Goal: Navigation & Orientation: Find specific page/section

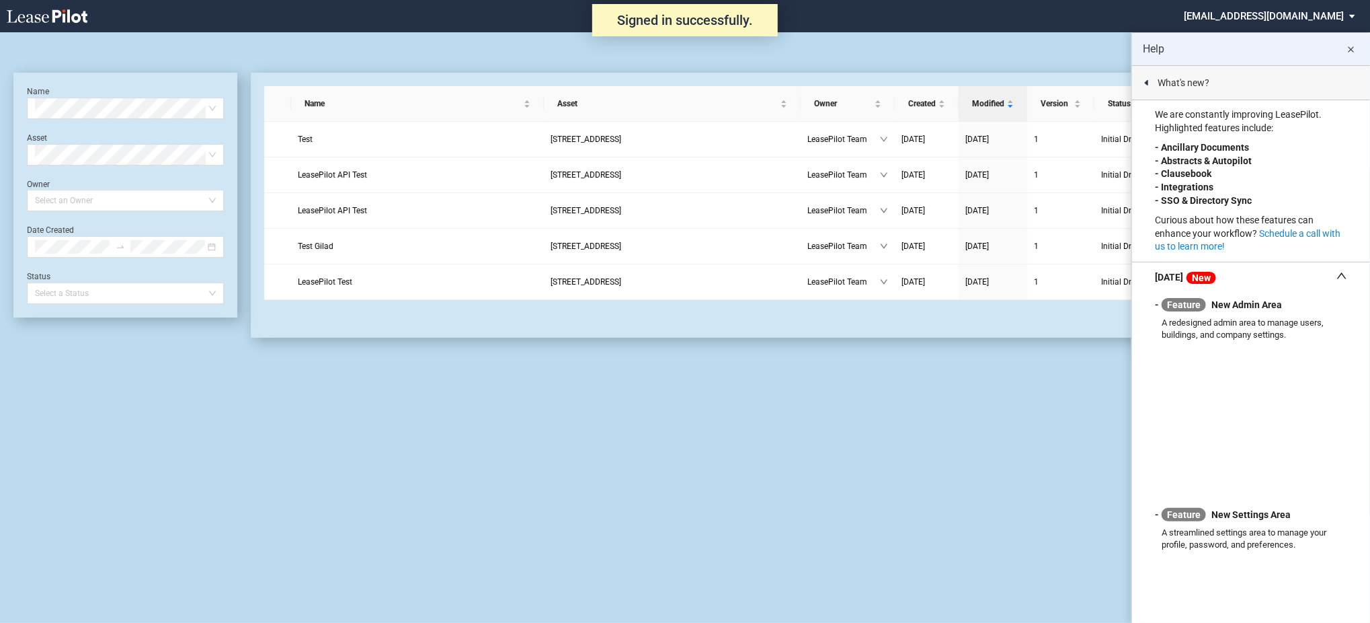
click at [1291, 22] on md-select "admin@leasepilot.co Super Admin Area Admin Area Settings Sign Out" at bounding box center [1275, 15] width 184 height 30
click at [1287, 33] on div "Super Admin Area" at bounding box center [1285, 36] width 75 height 13
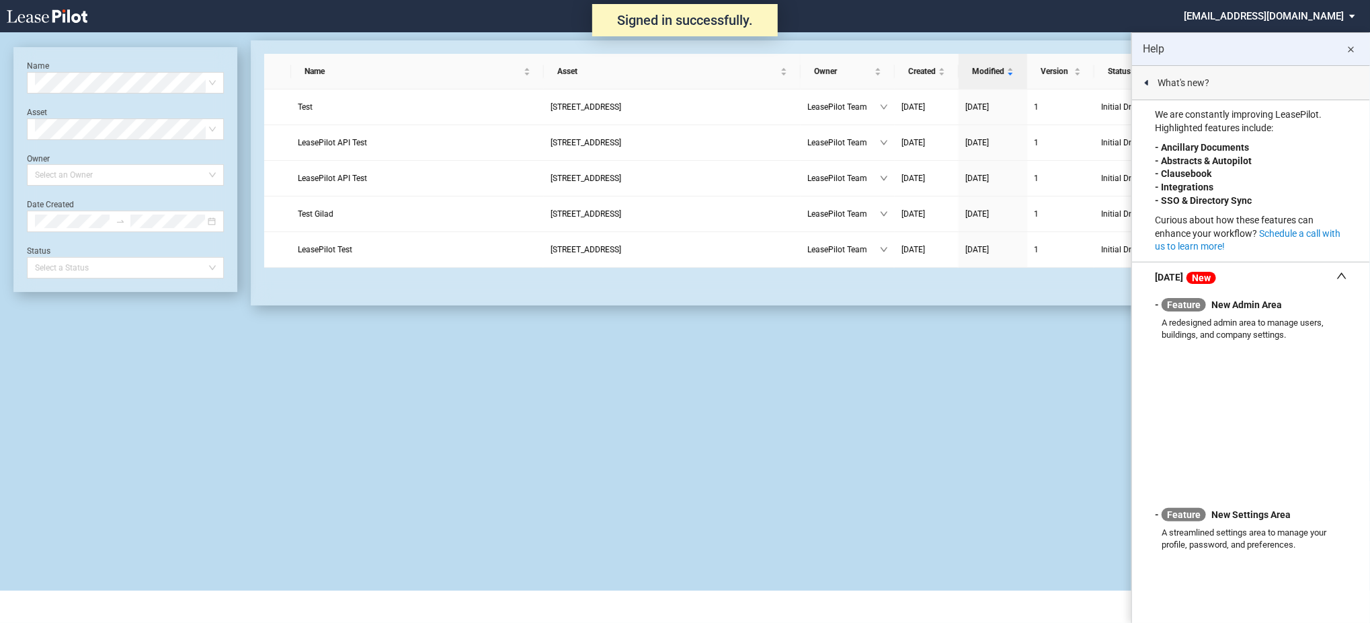
click at [1350, 54] on md-icon "close" at bounding box center [1351, 50] width 16 height 16
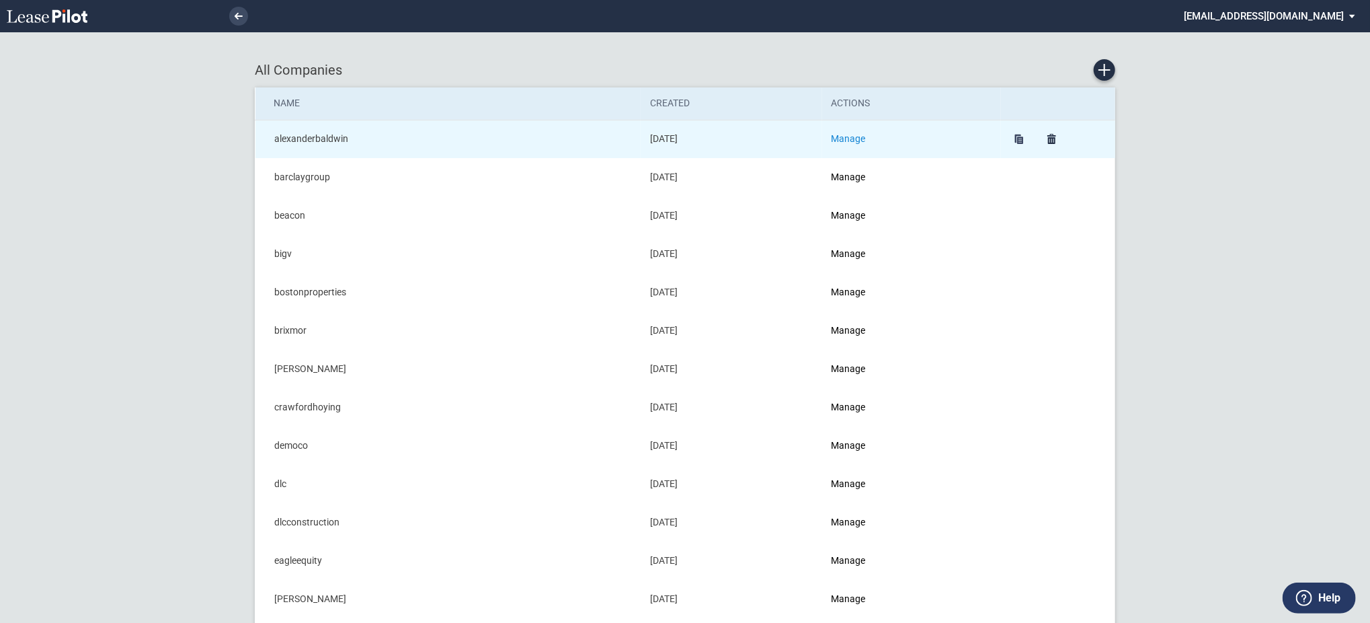
click at [850, 137] on link "Manage" at bounding box center [849, 138] width 34 height 11
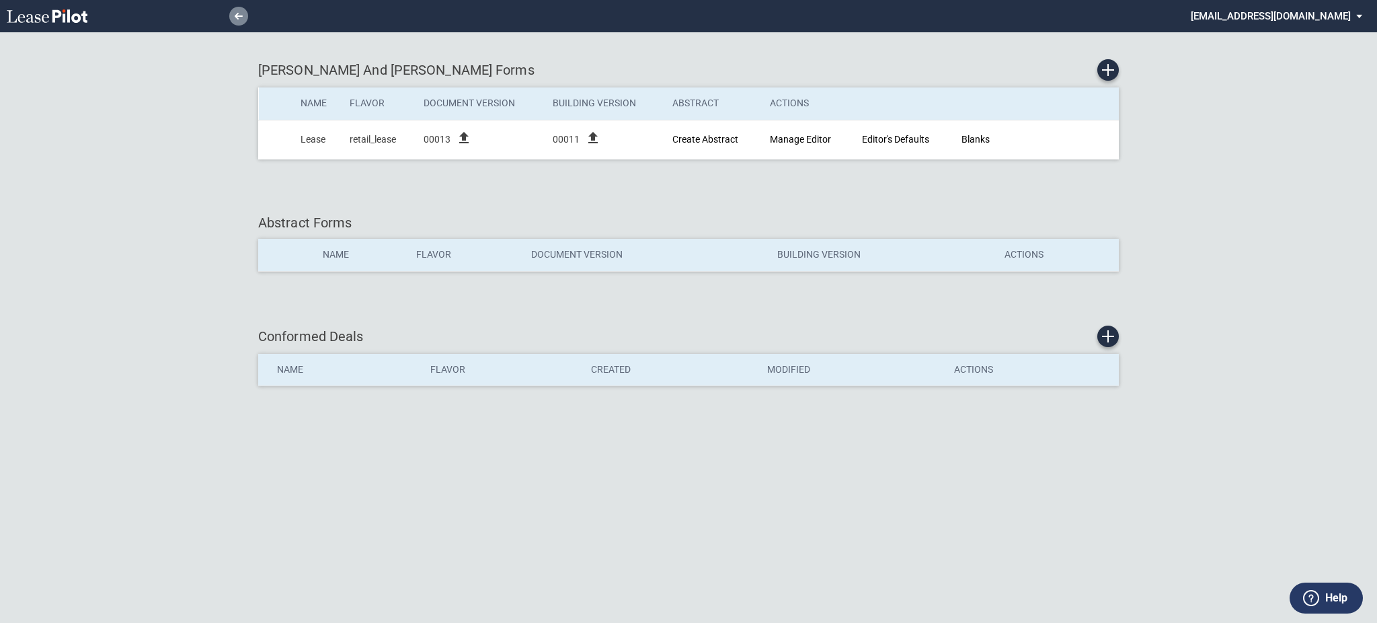
click at [234, 7] on link at bounding box center [238, 16] width 19 height 19
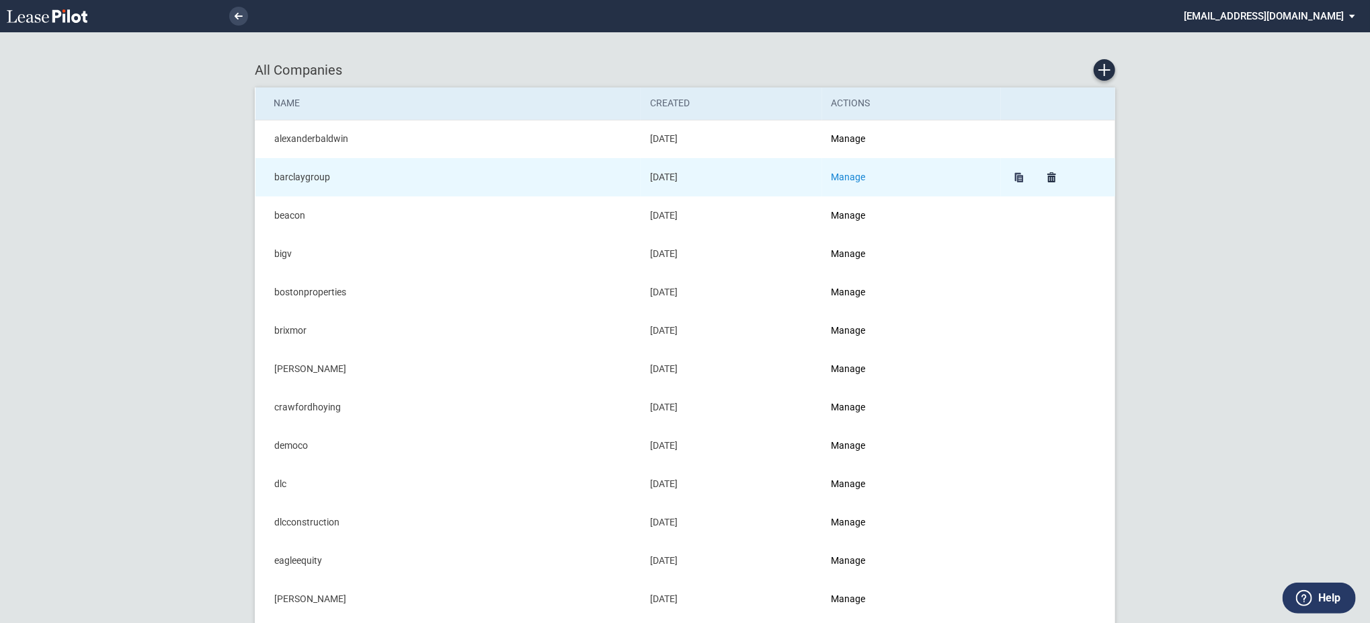
click at [857, 176] on link "Manage" at bounding box center [849, 176] width 34 height 11
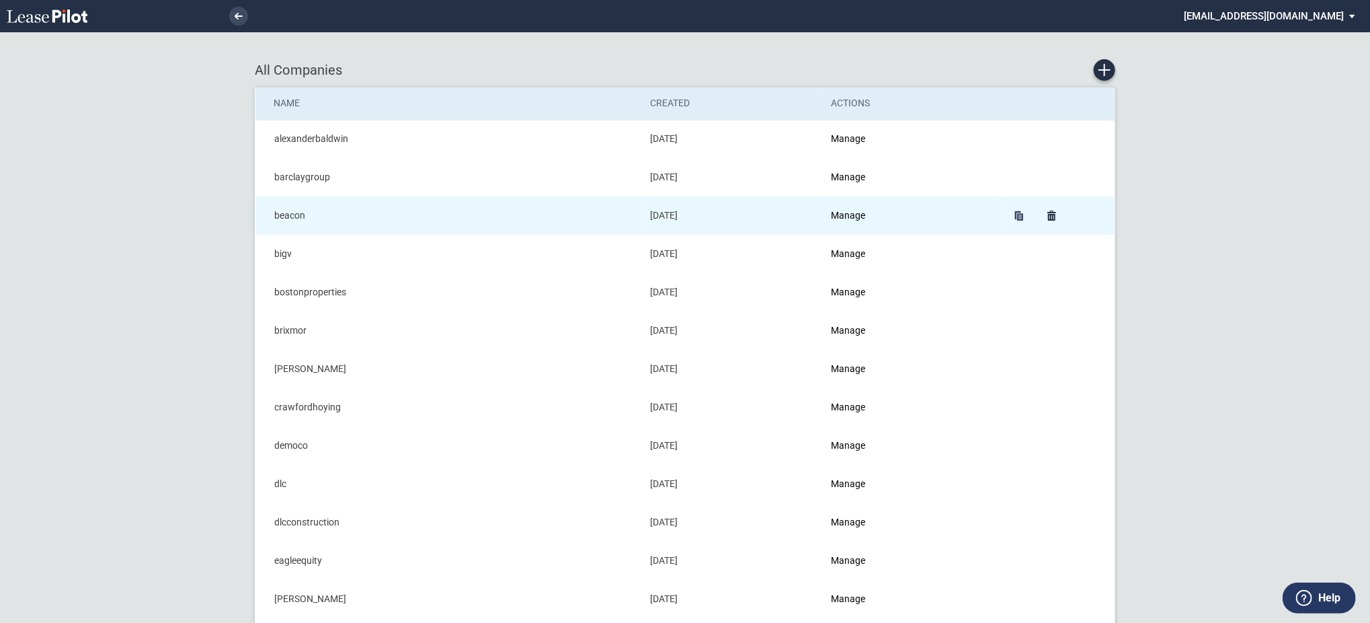
click at [874, 214] on td "Manage" at bounding box center [911, 215] width 179 height 38
click at [863, 215] on link "Manage" at bounding box center [849, 215] width 34 height 11
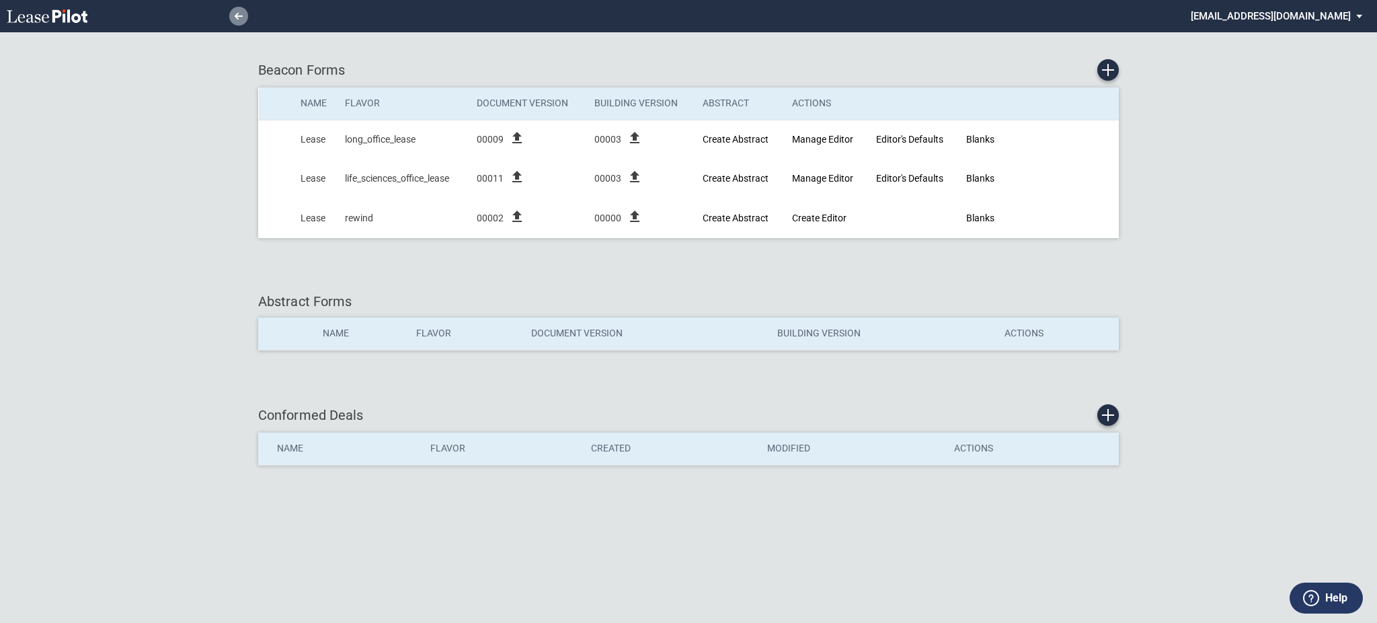
click at [235, 14] on icon at bounding box center [239, 16] width 8 height 7
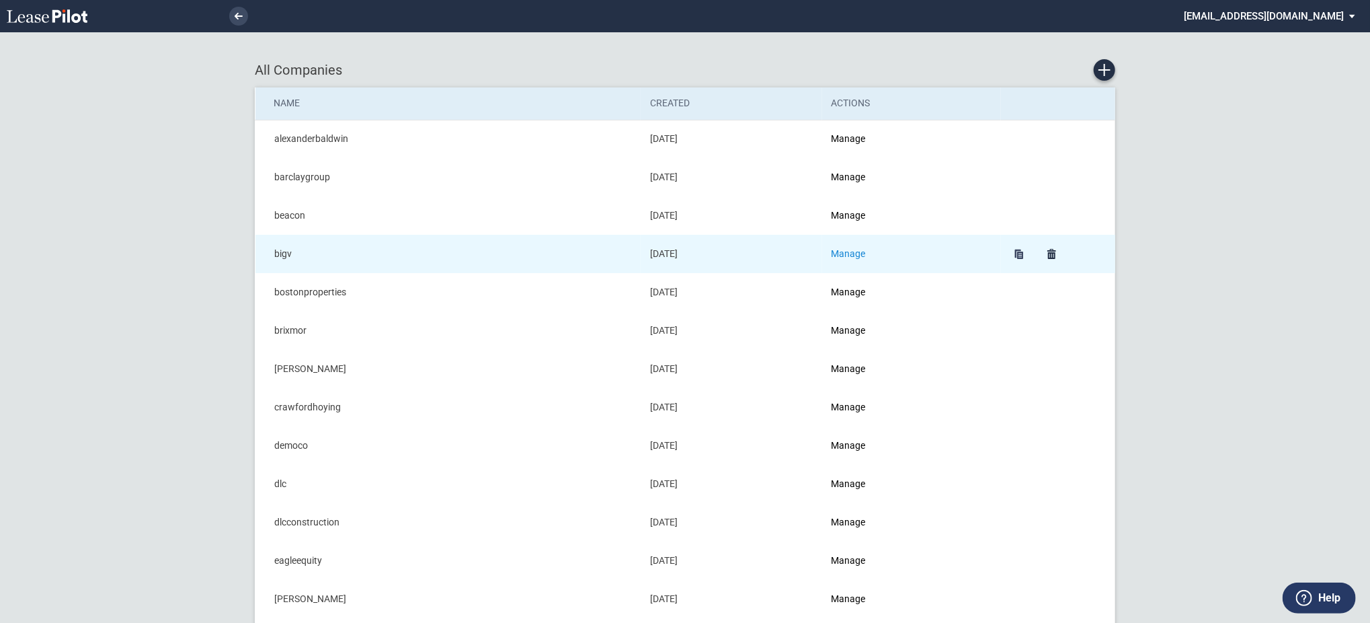
click at [854, 253] on link "Manage" at bounding box center [849, 253] width 34 height 11
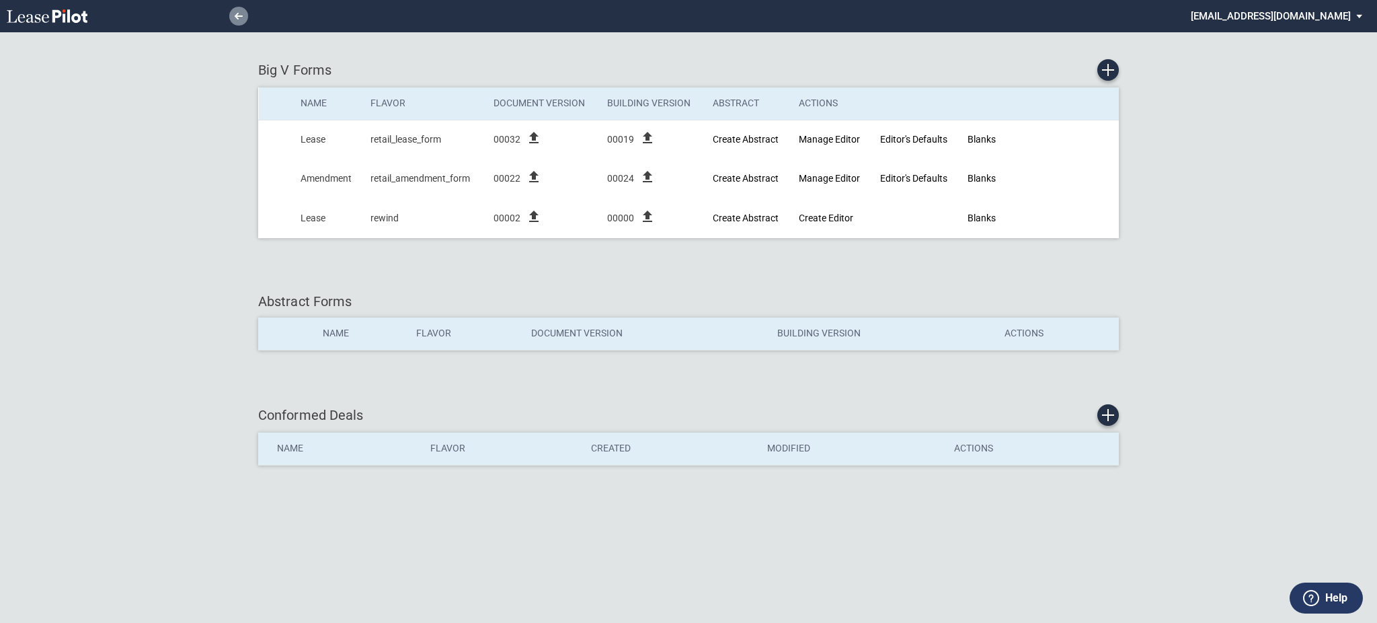
click at [231, 10] on link at bounding box center [238, 16] width 19 height 19
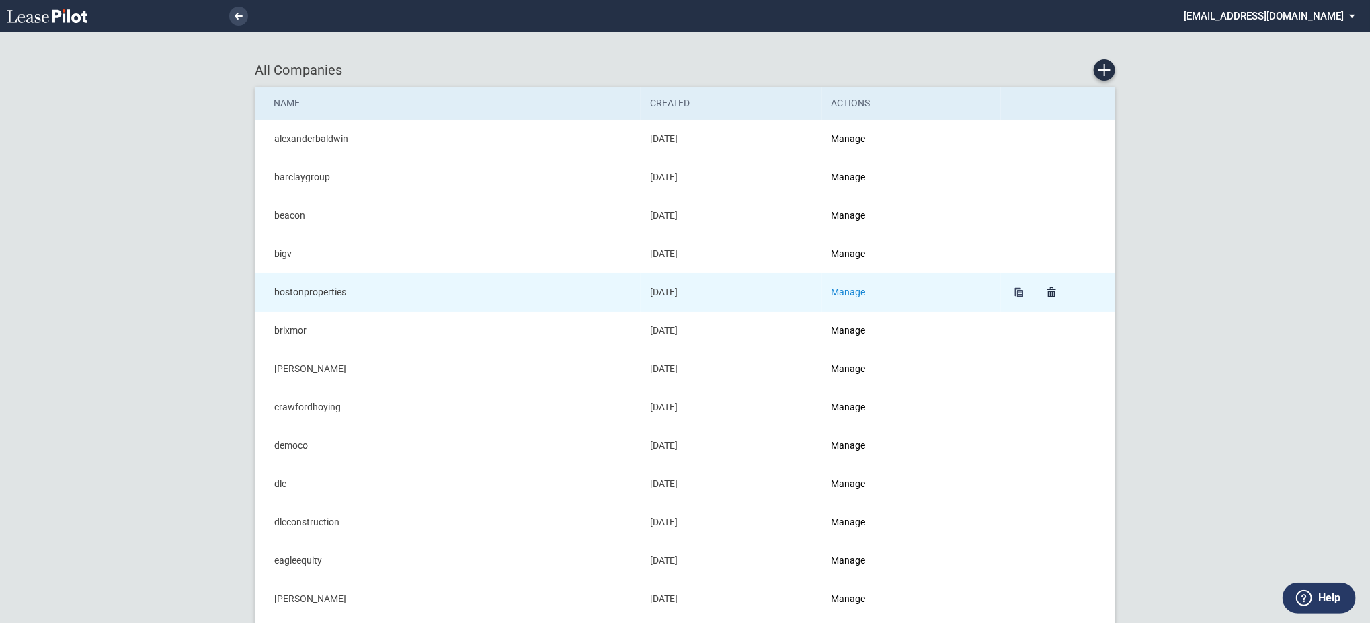
click at [854, 288] on link "Manage" at bounding box center [849, 291] width 34 height 11
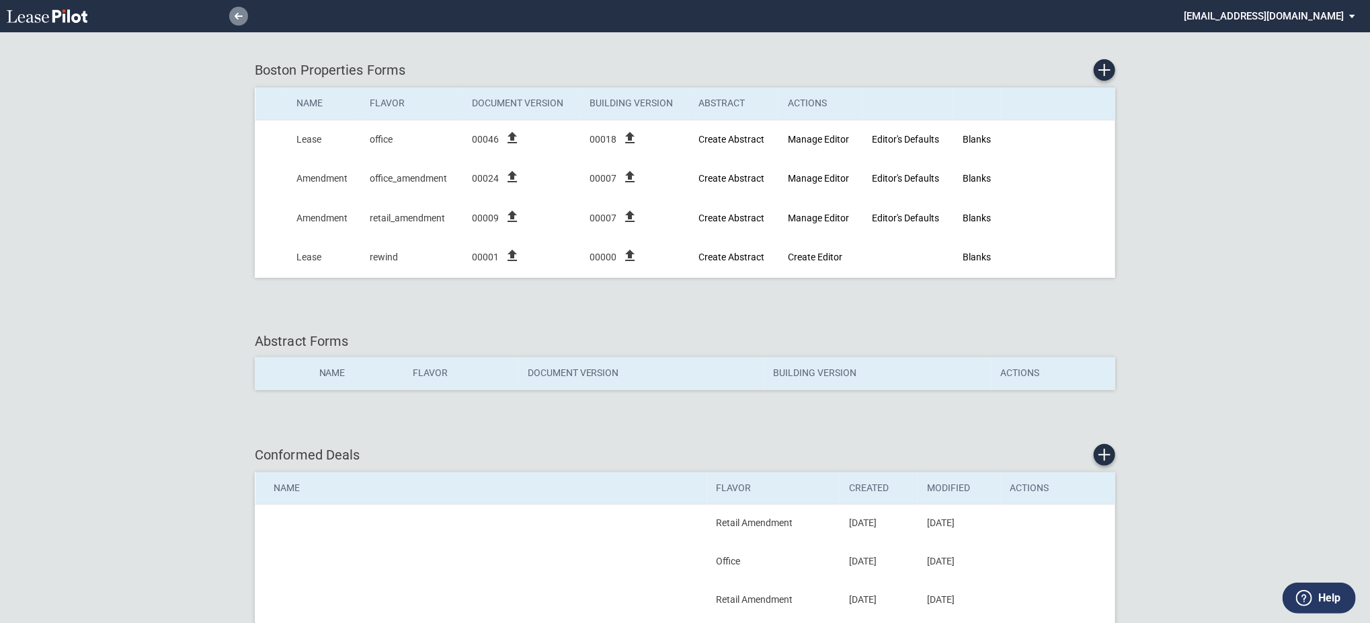
click at [237, 22] on link at bounding box center [238, 16] width 19 height 19
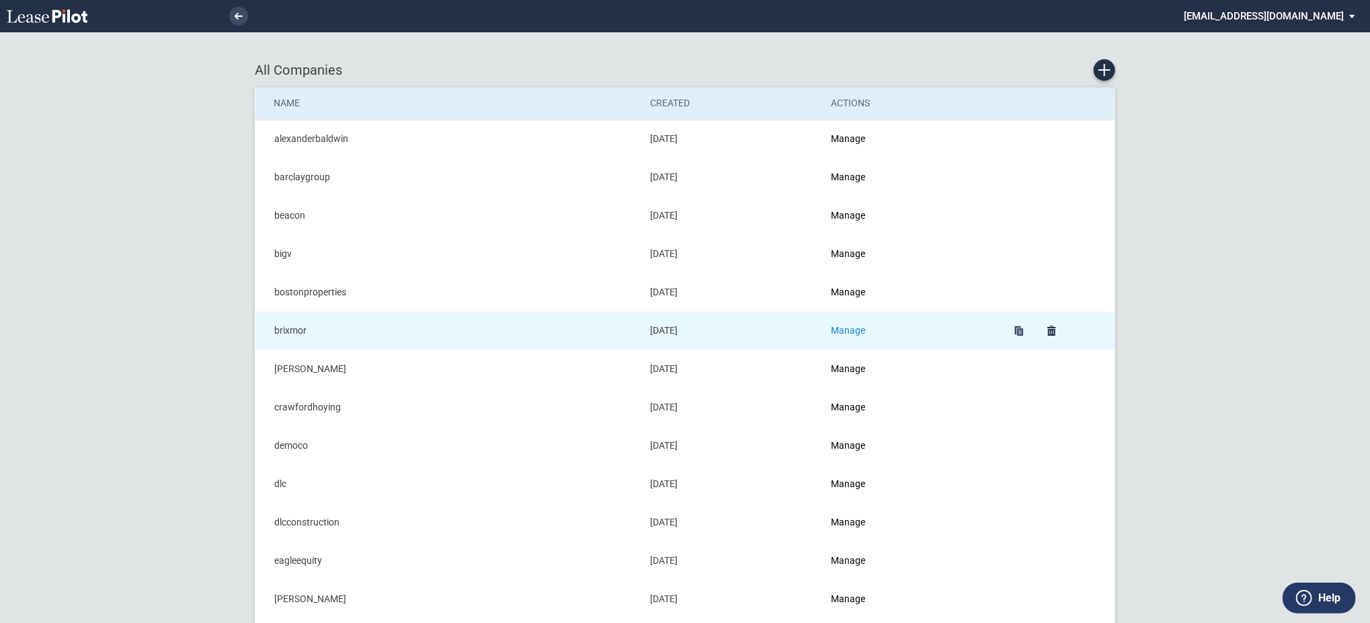
click at [864, 332] on link "Manage" at bounding box center [849, 330] width 34 height 11
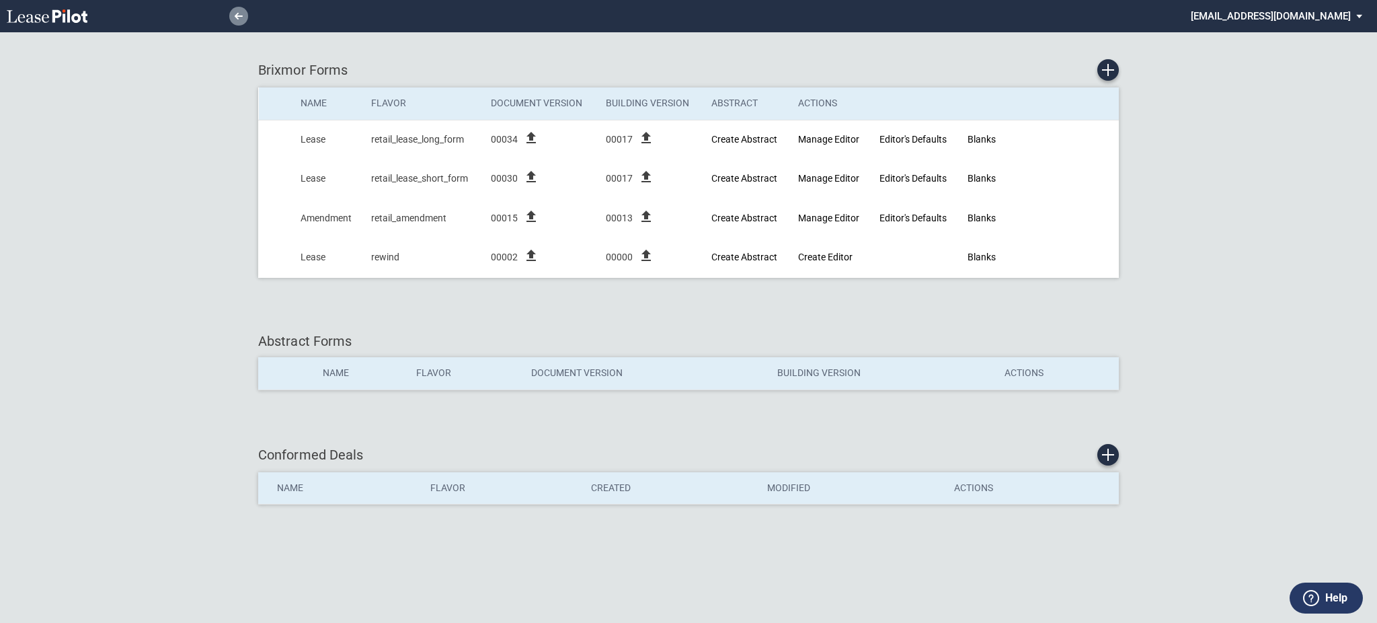
click at [240, 13] on icon at bounding box center [239, 16] width 8 height 7
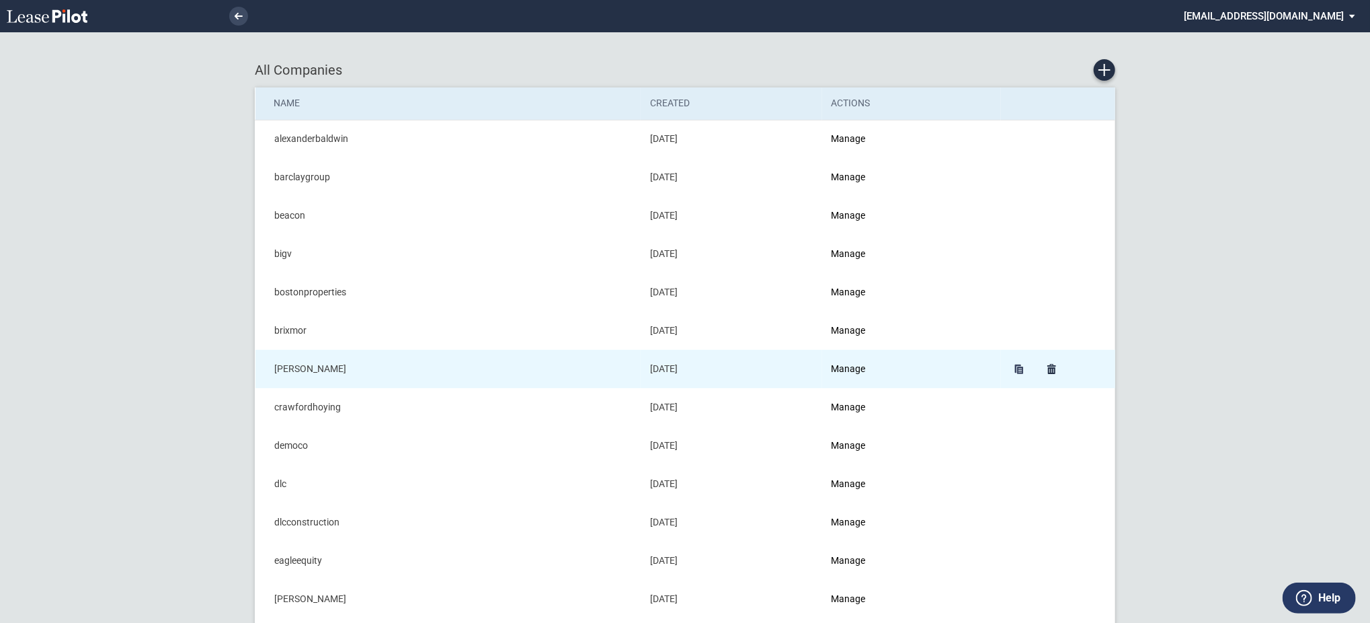
click at [835, 370] on td "Manage" at bounding box center [911, 369] width 179 height 38
click at [845, 364] on link "Manage" at bounding box center [849, 368] width 34 height 11
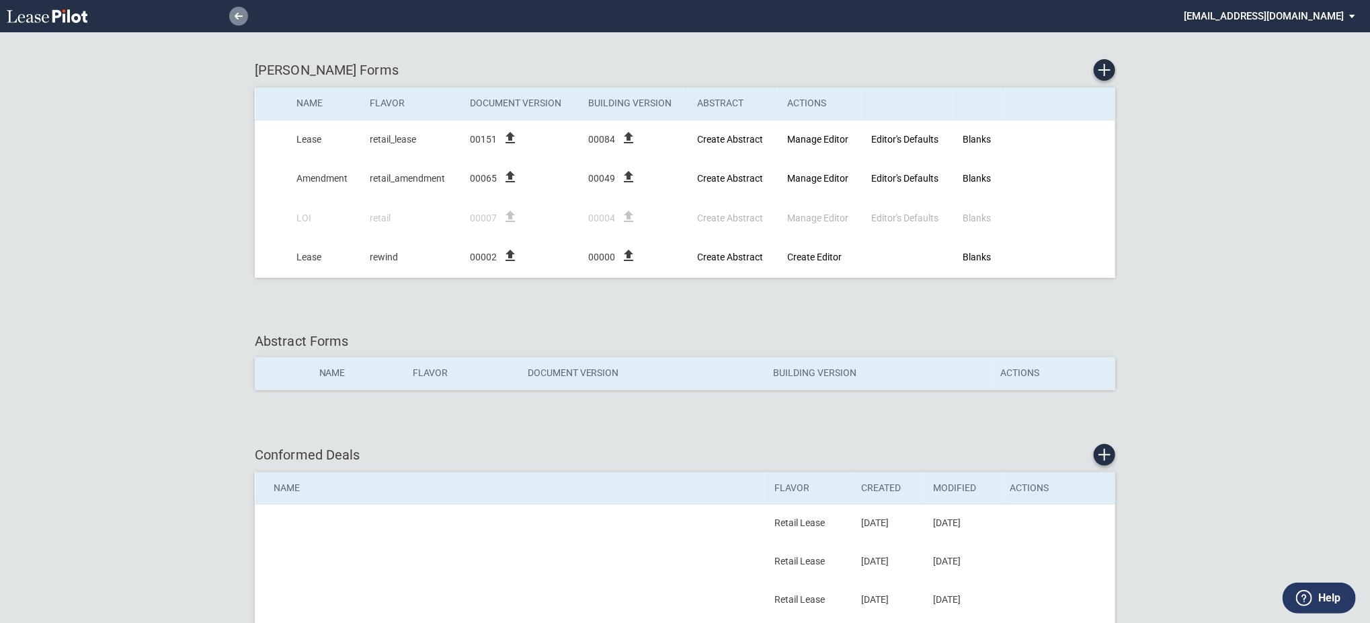
click at [242, 19] on link at bounding box center [238, 16] width 19 height 19
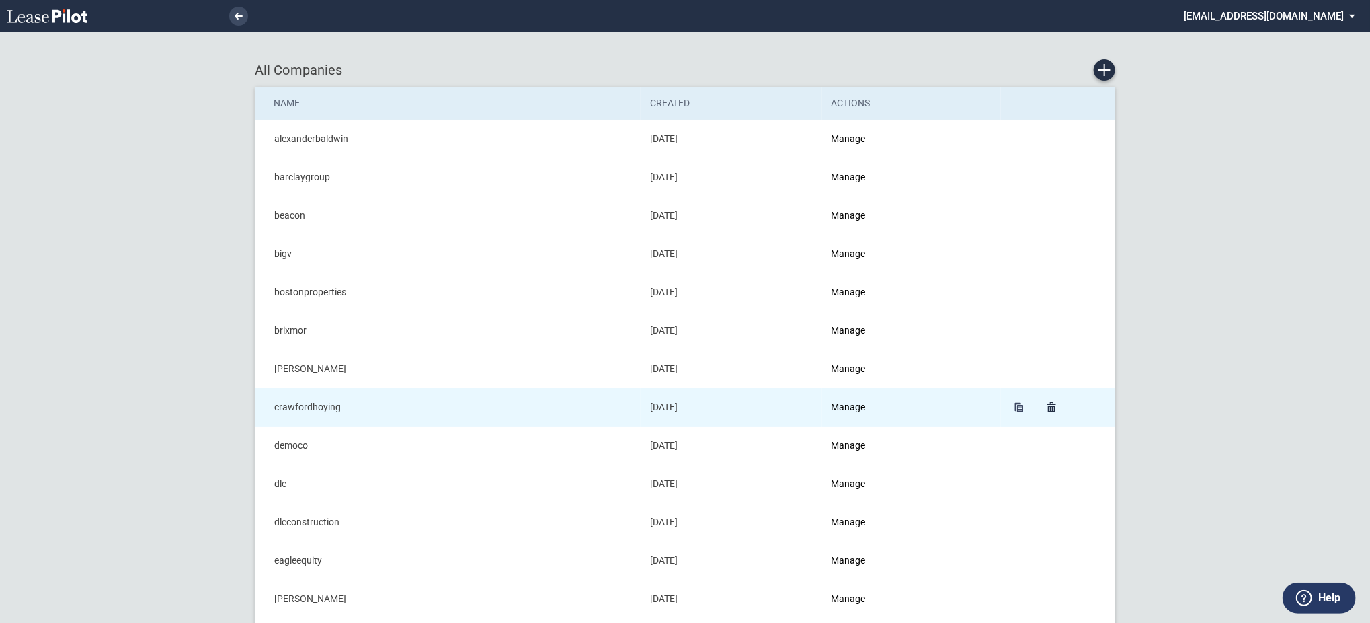
click at [859, 401] on td "Manage" at bounding box center [911, 407] width 179 height 38
click at [857, 403] on link "Manage" at bounding box center [849, 406] width 34 height 11
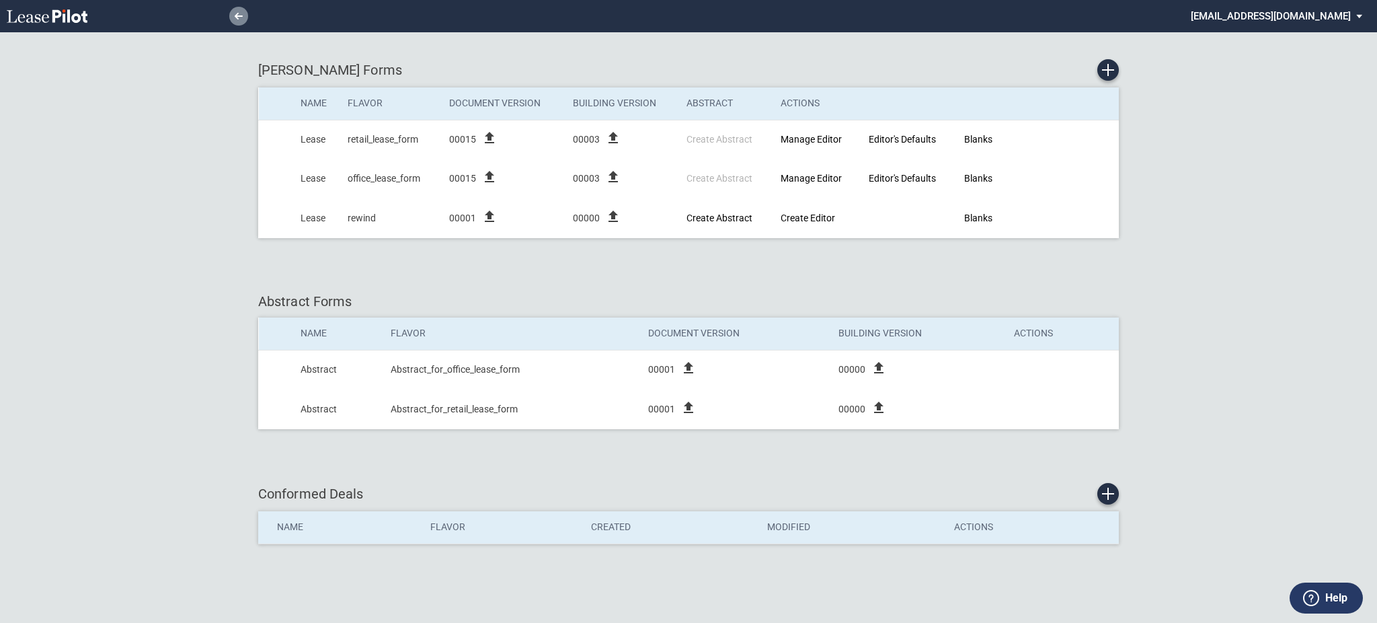
click at [232, 19] on link at bounding box center [238, 16] width 19 height 19
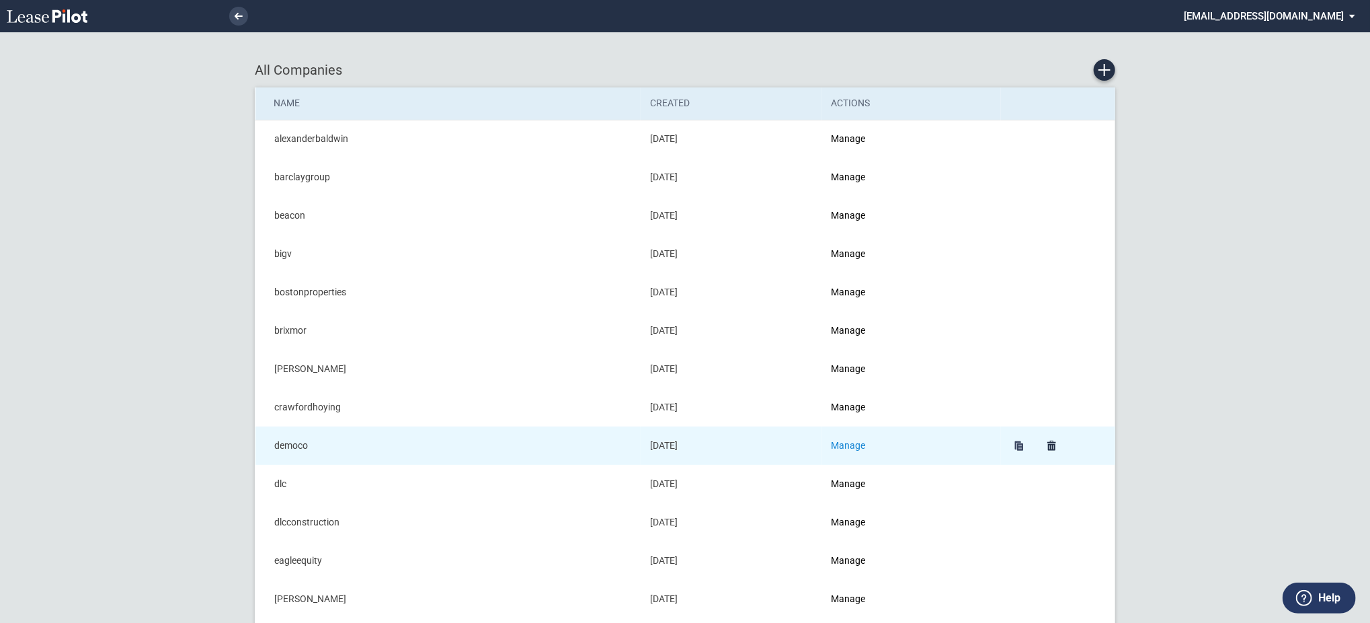
click at [846, 446] on link "Manage" at bounding box center [849, 445] width 34 height 11
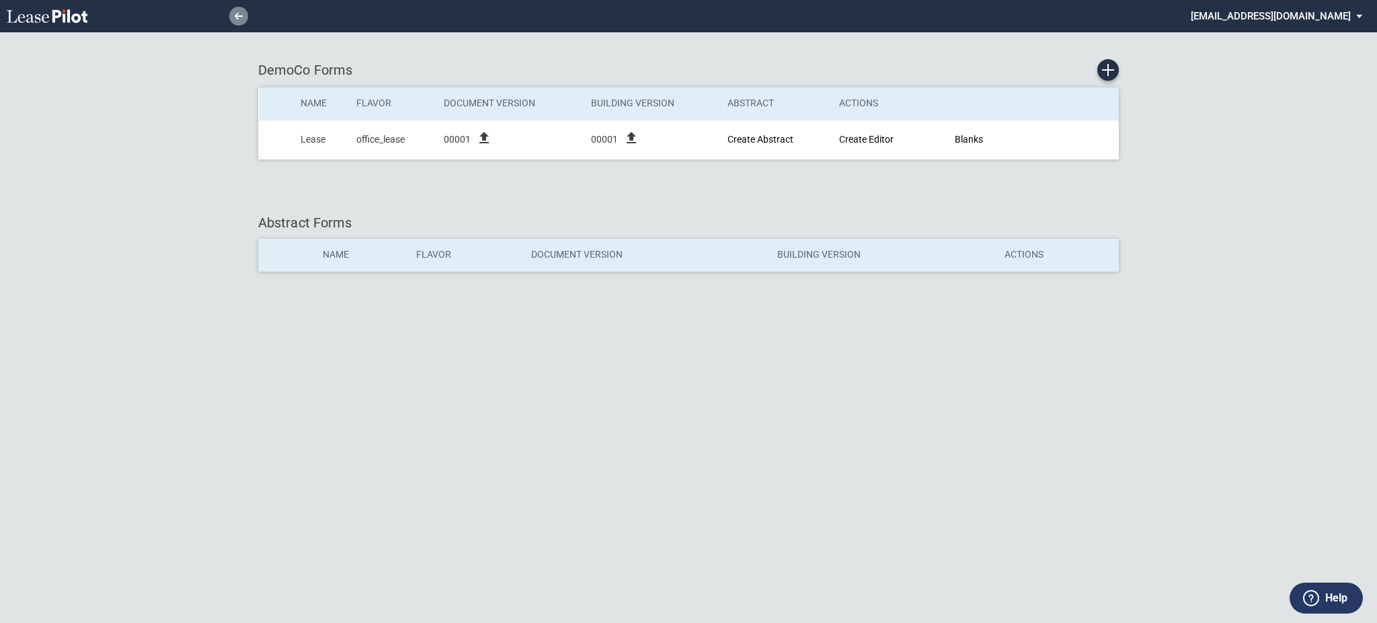
click at [233, 19] on link at bounding box center [238, 16] width 19 height 19
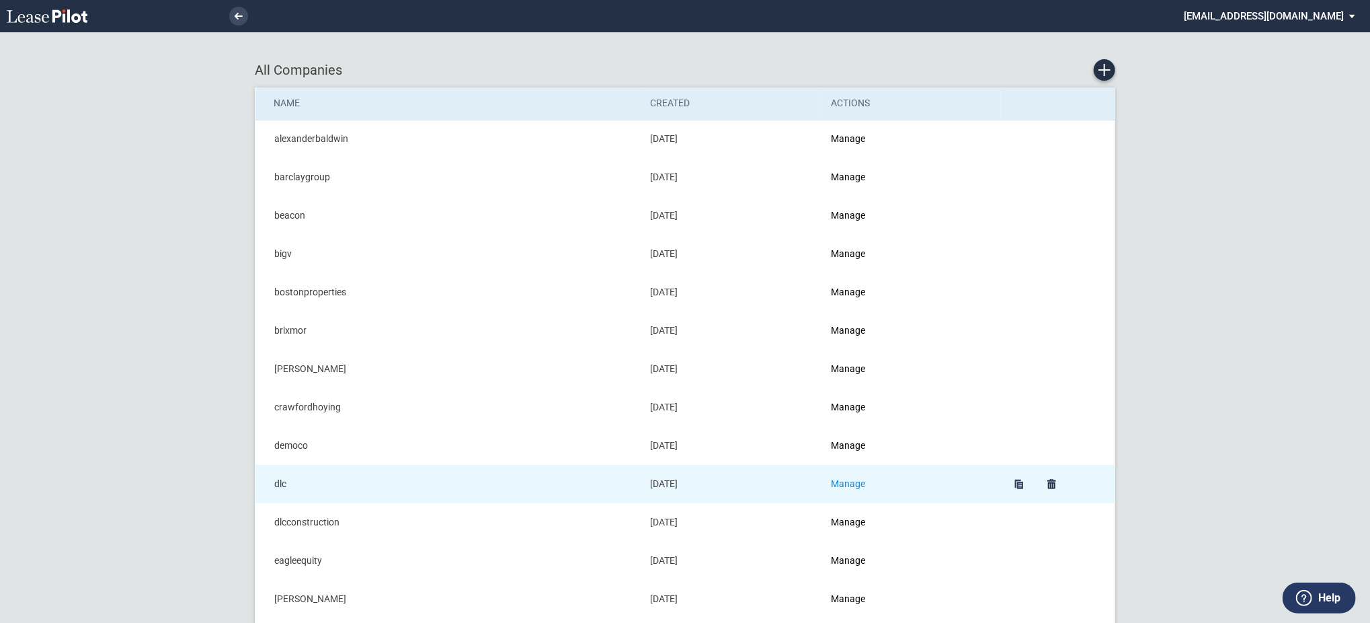
click at [861, 489] on link "Manage" at bounding box center [849, 483] width 34 height 11
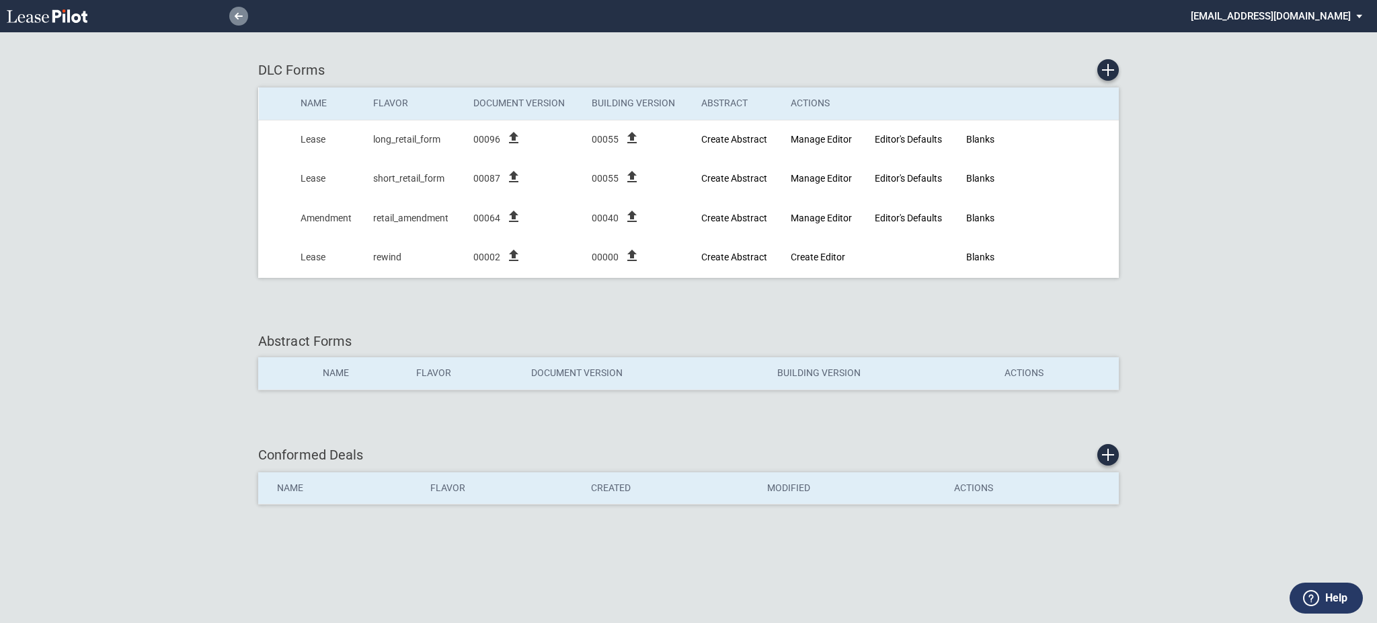
click at [233, 16] on link at bounding box center [238, 16] width 19 height 19
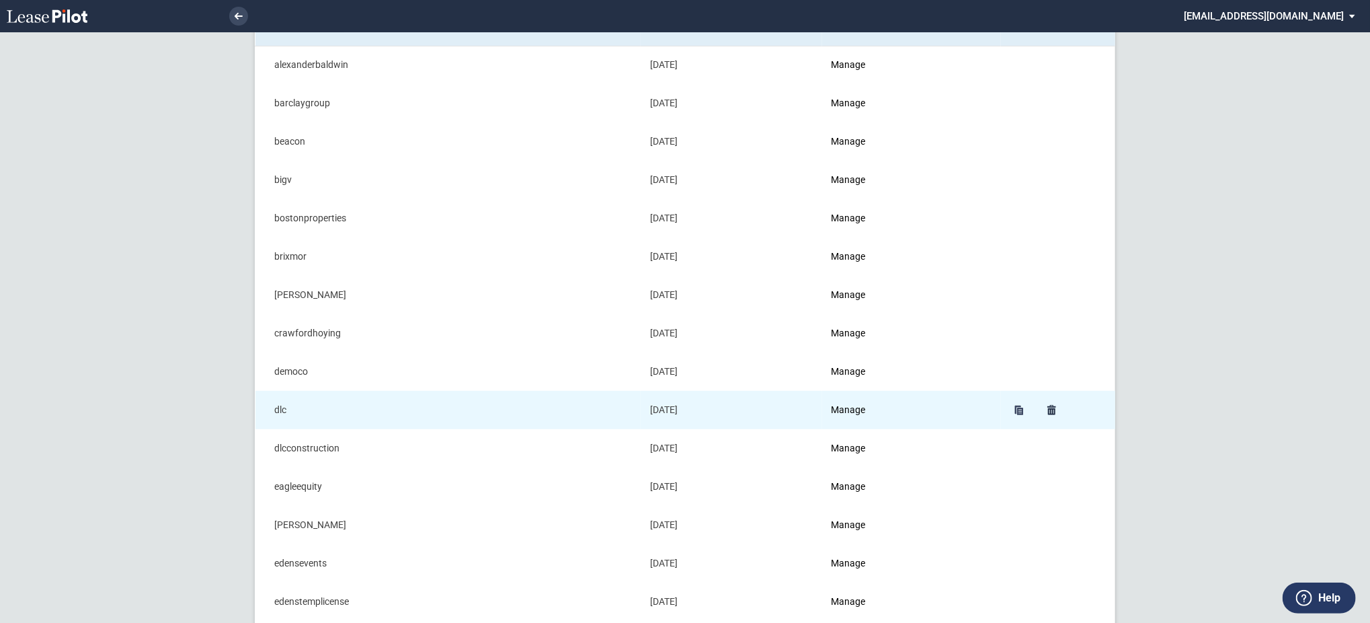
scroll to position [89, 0]
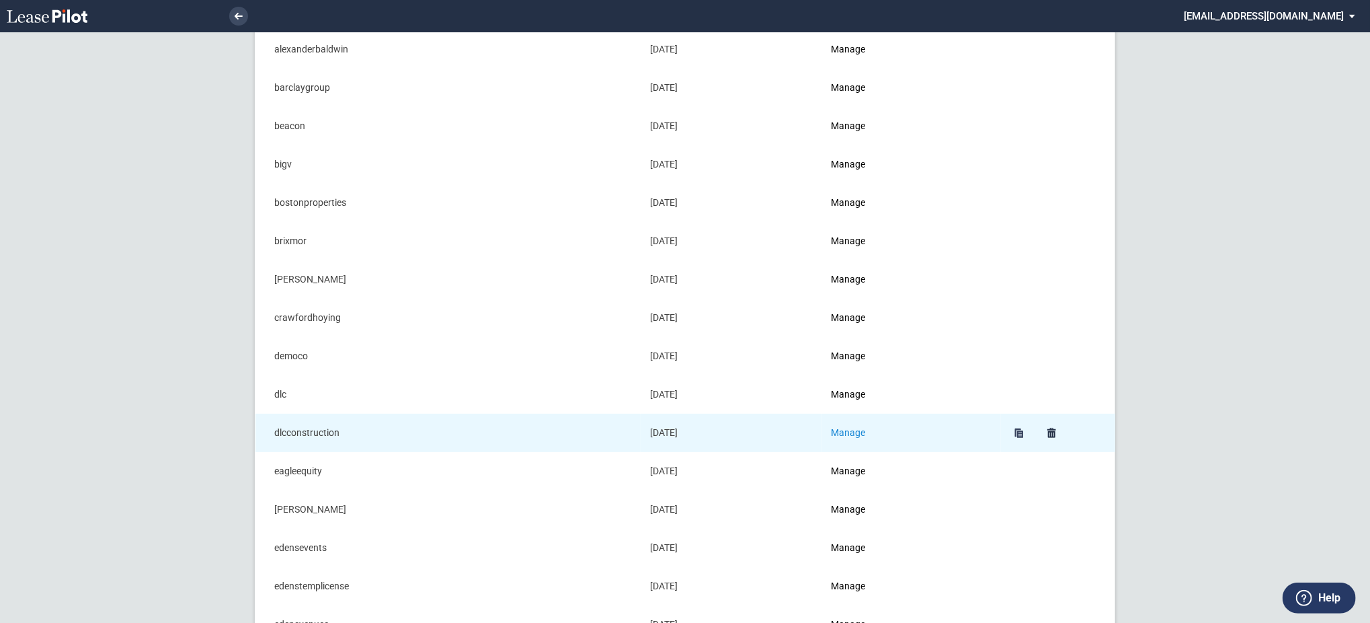
click at [856, 430] on link "Manage" at bounding box center [849, 432] width 34 height 11
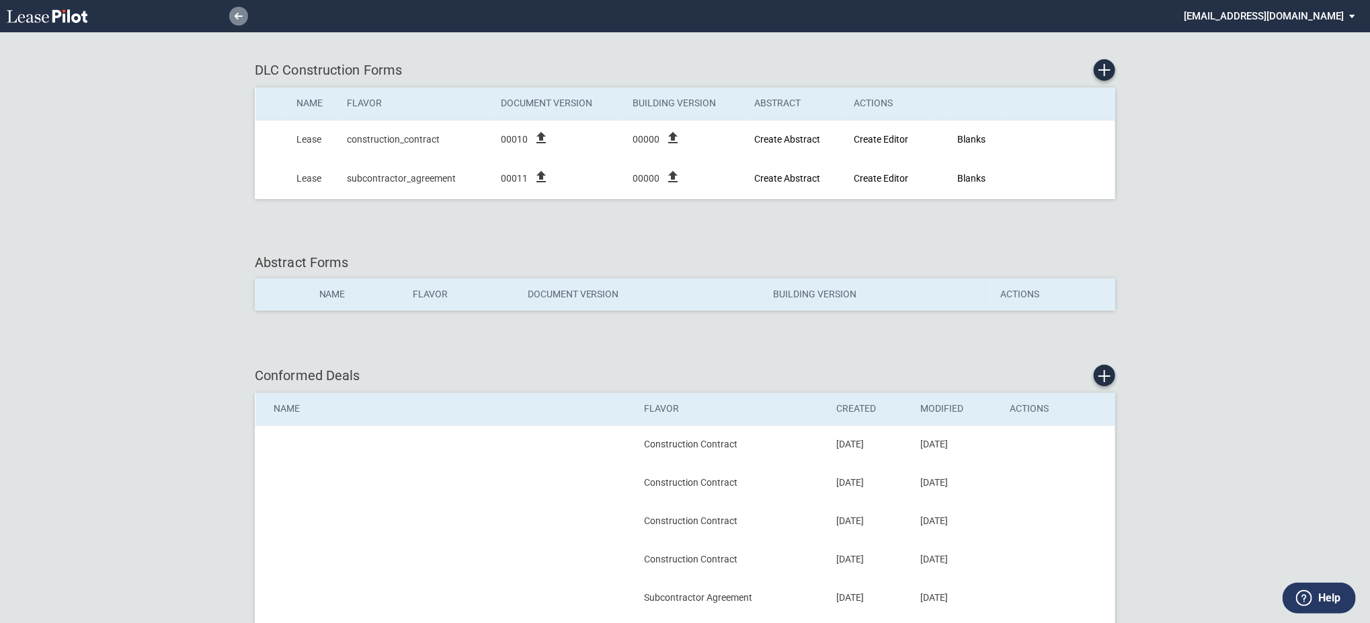
click at [237, 23] on link at bounding box center [238, 16] width 19 height 19
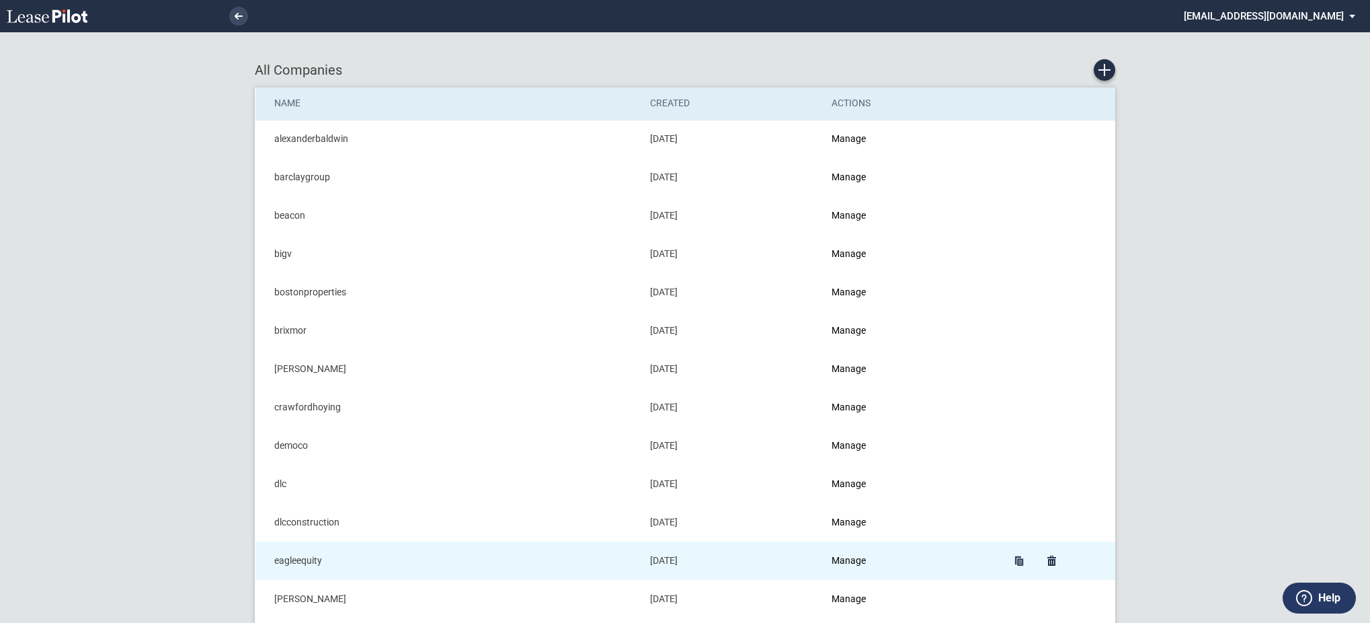
scroll to position [358, 0]
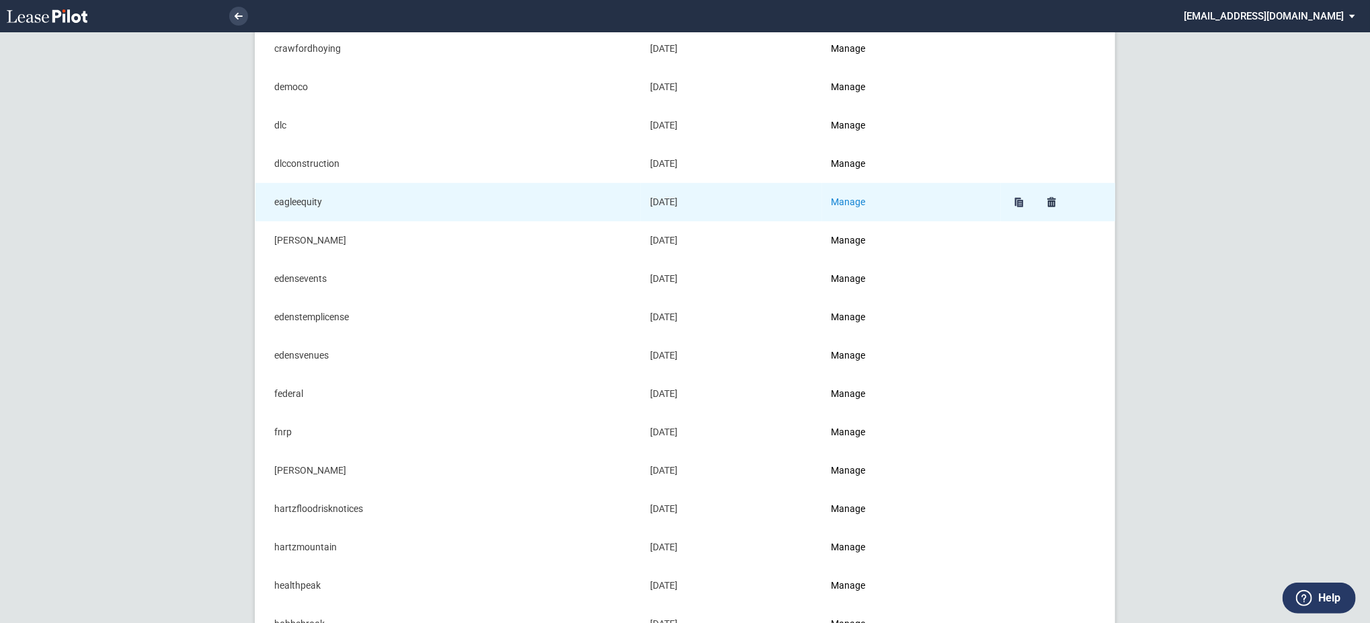
click at [855, 201] on link "Manage" at bounding box center [849, 201] width 34 height 11
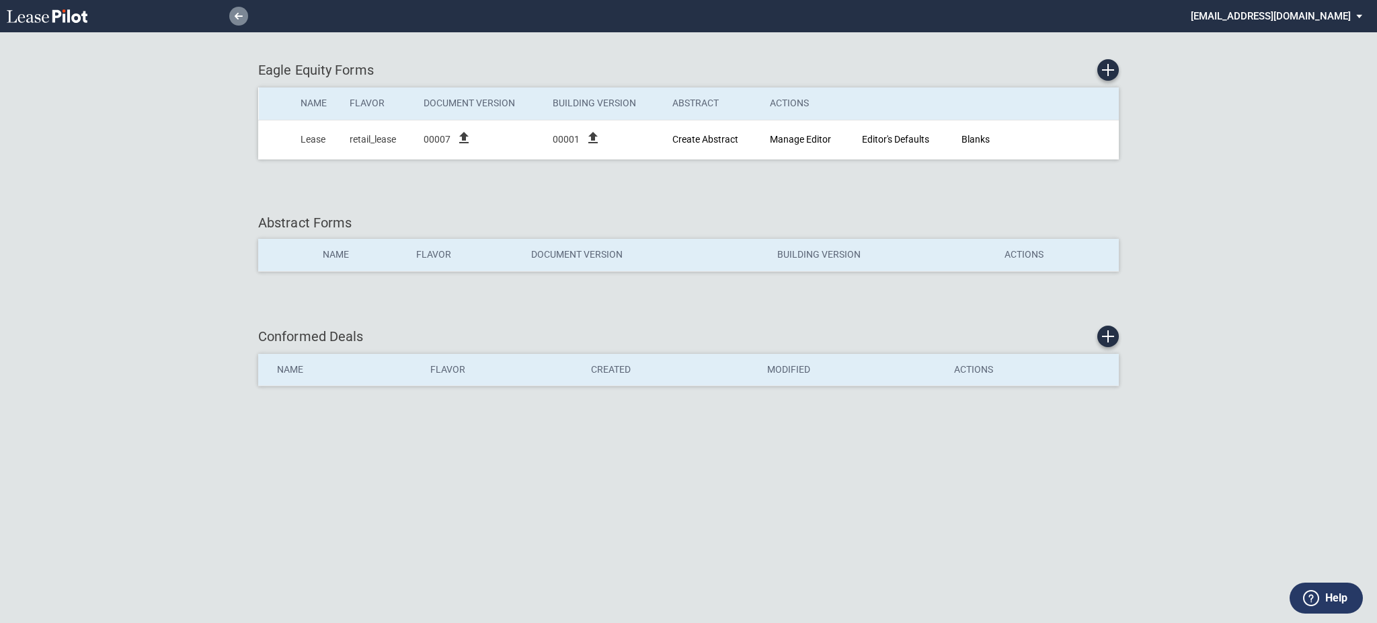
click at [231, 16] on link at bounding box center [238, 16] width 19 height 19
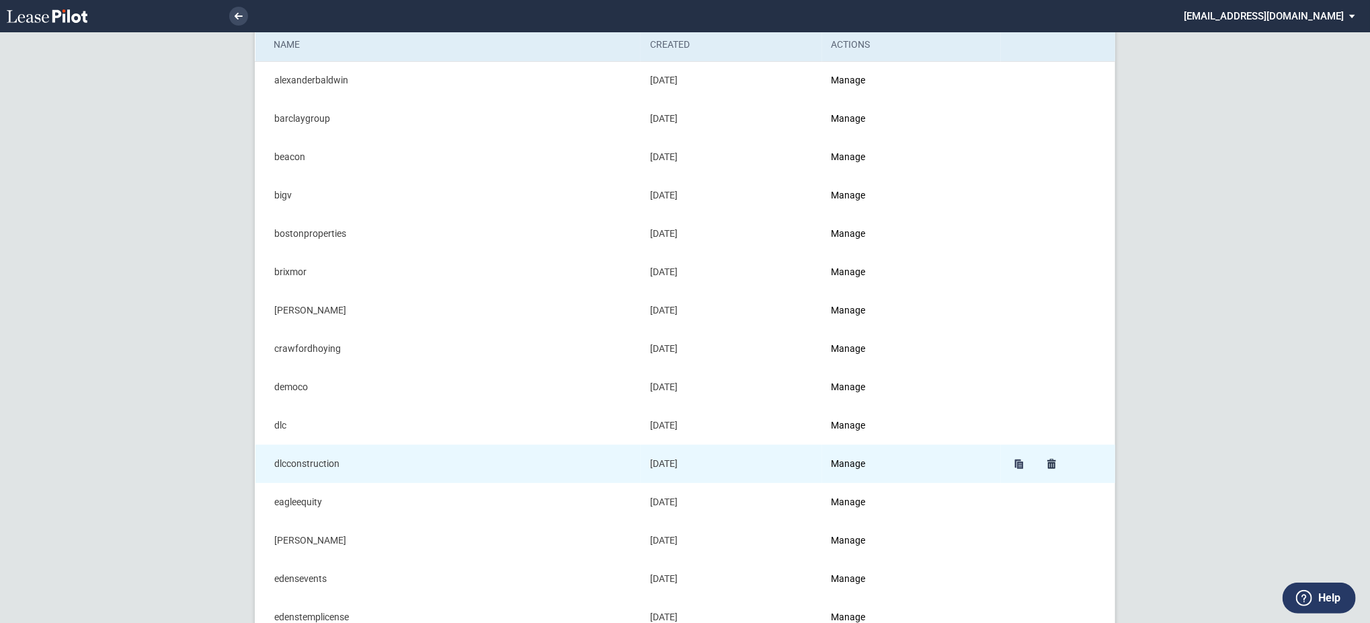
scroll to position [89, 0]
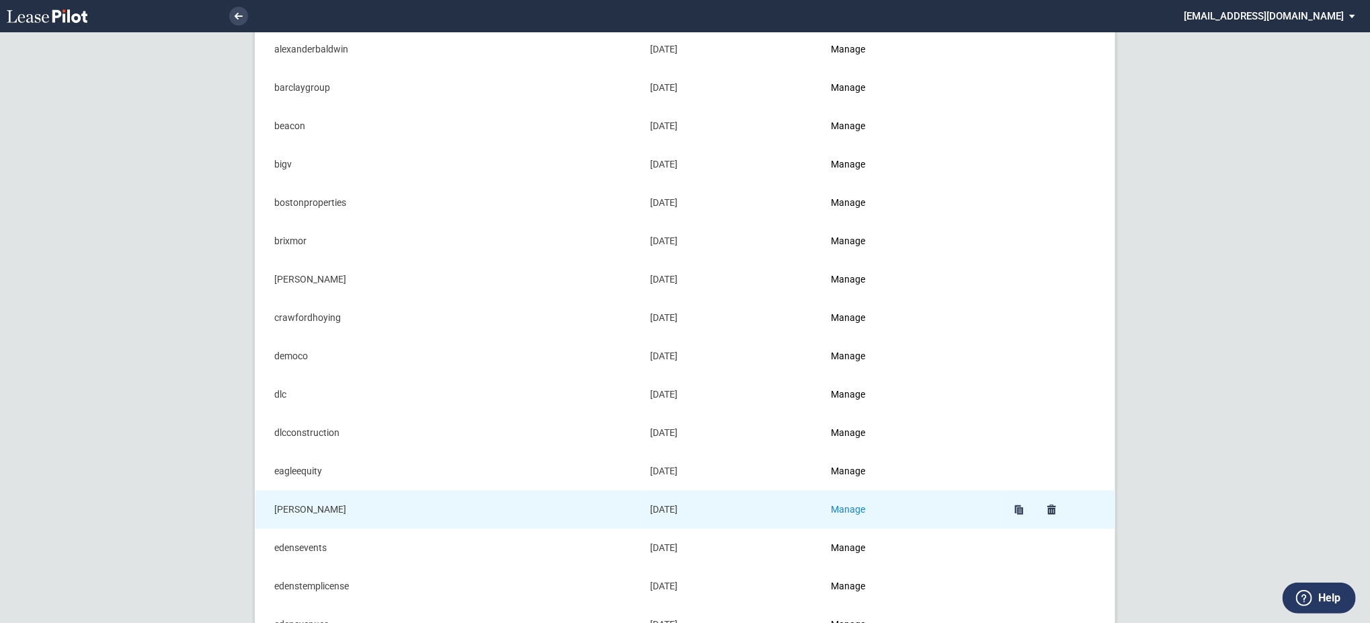
click at [866, 512] on link "Manage" at bounding box center [849, 509] width 34 height 11
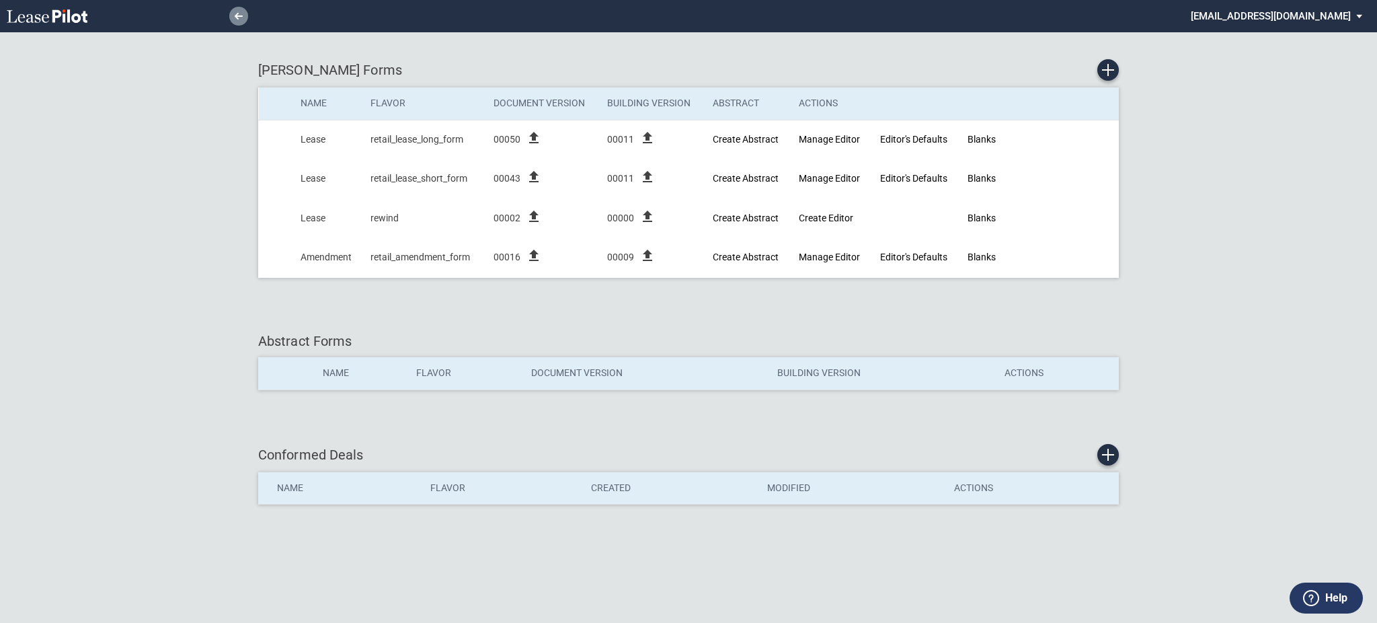
click at [239, 21] on link at bounding box center [238, 16] width 19 height 19
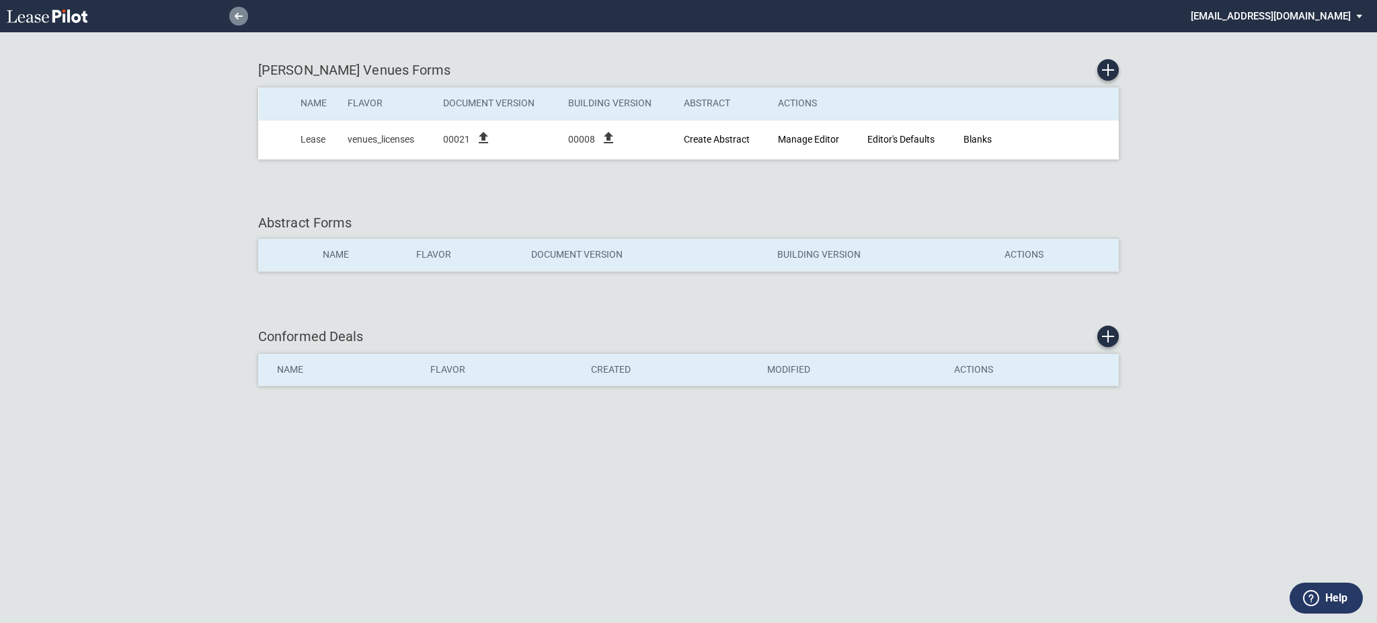
click at [235, 17] on icon at bounding box center [239, 16] width 8 height 7
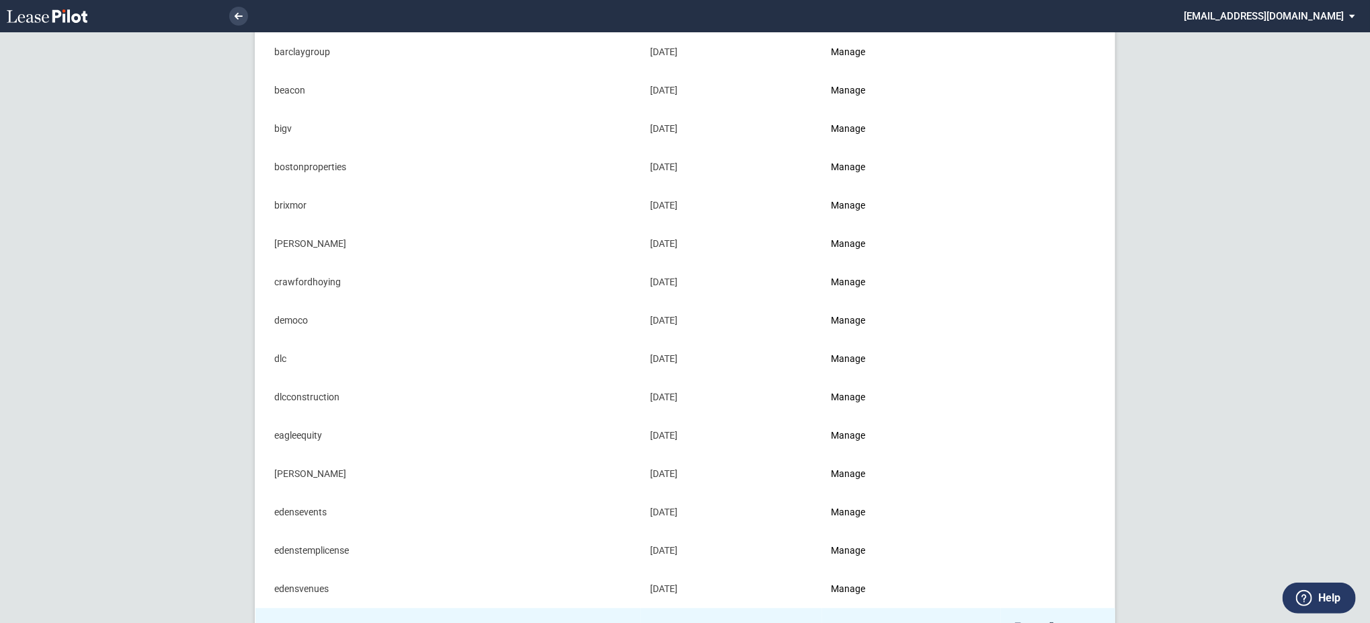
scroll to position [179, 0]
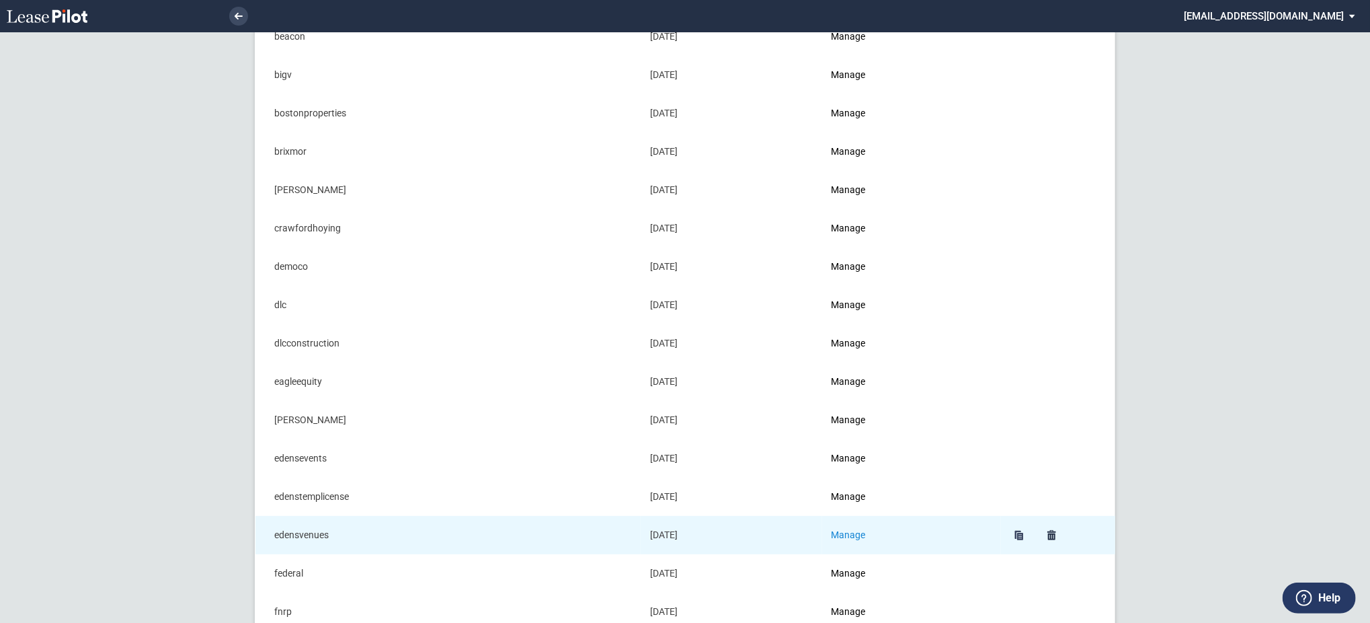
click at [857, 533] on link "Manage" at bounding box center [849, 534] width 34 height 11
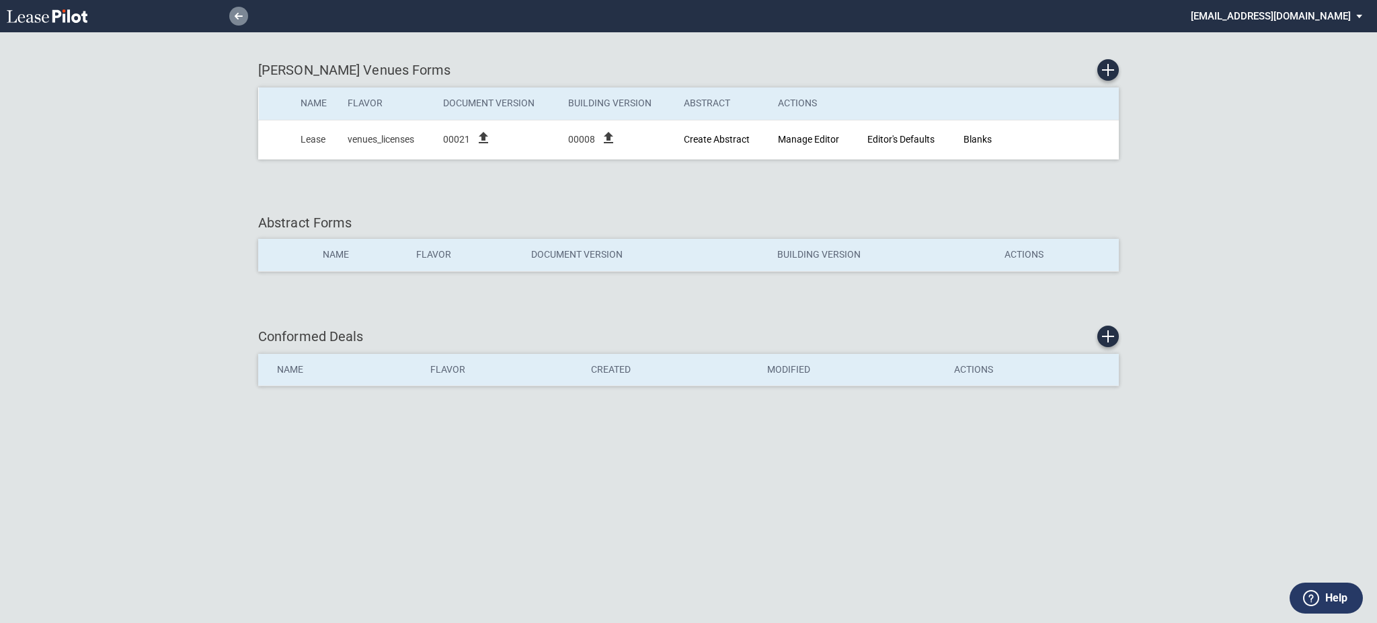
click at [235, 16] on use at bounding box center [239, 16] width 8 height 7
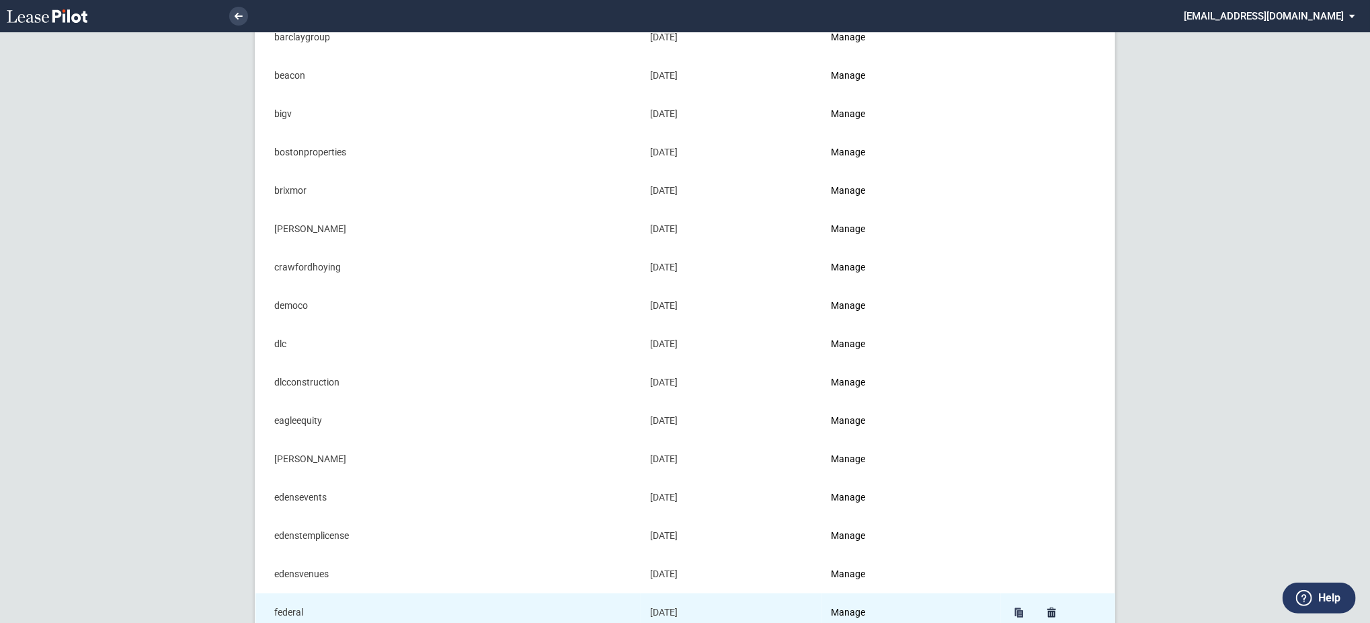
scroll to position [179, 0]
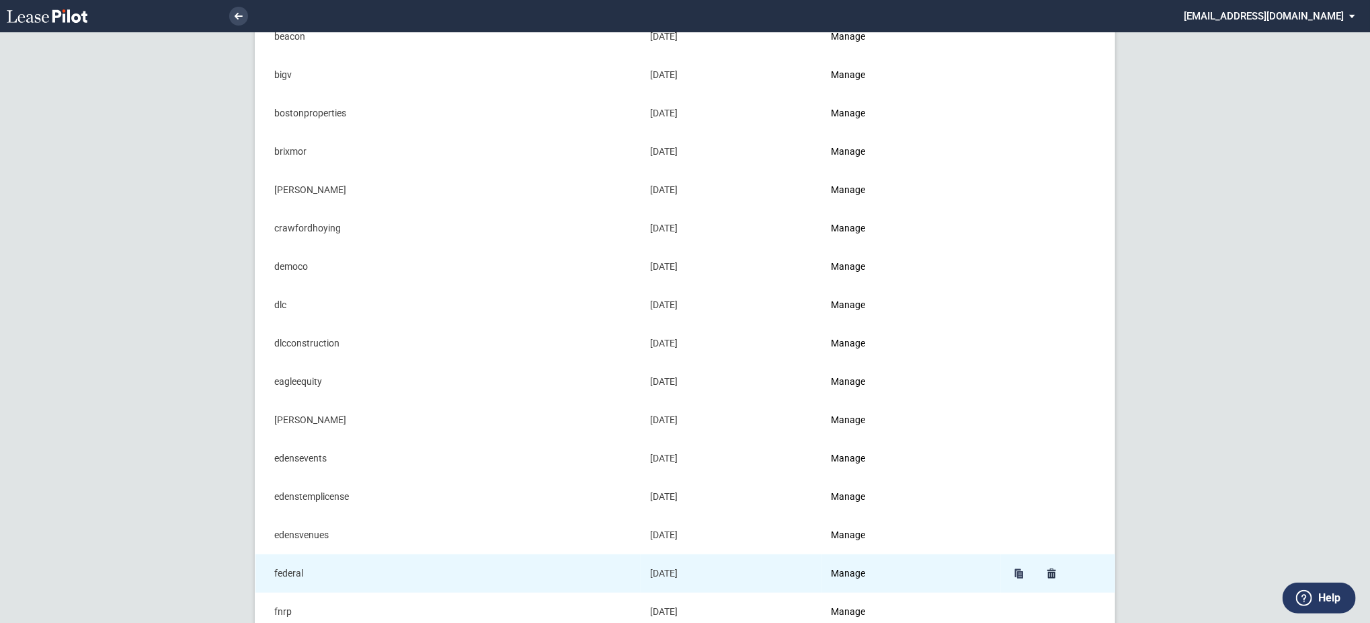
click at [859, 565] on td "Manage" at bounding box center [911, 573] width 179 height 38
click at [857, 573] on link "Manage" at bounding box center [849, 572] width 34 height 11
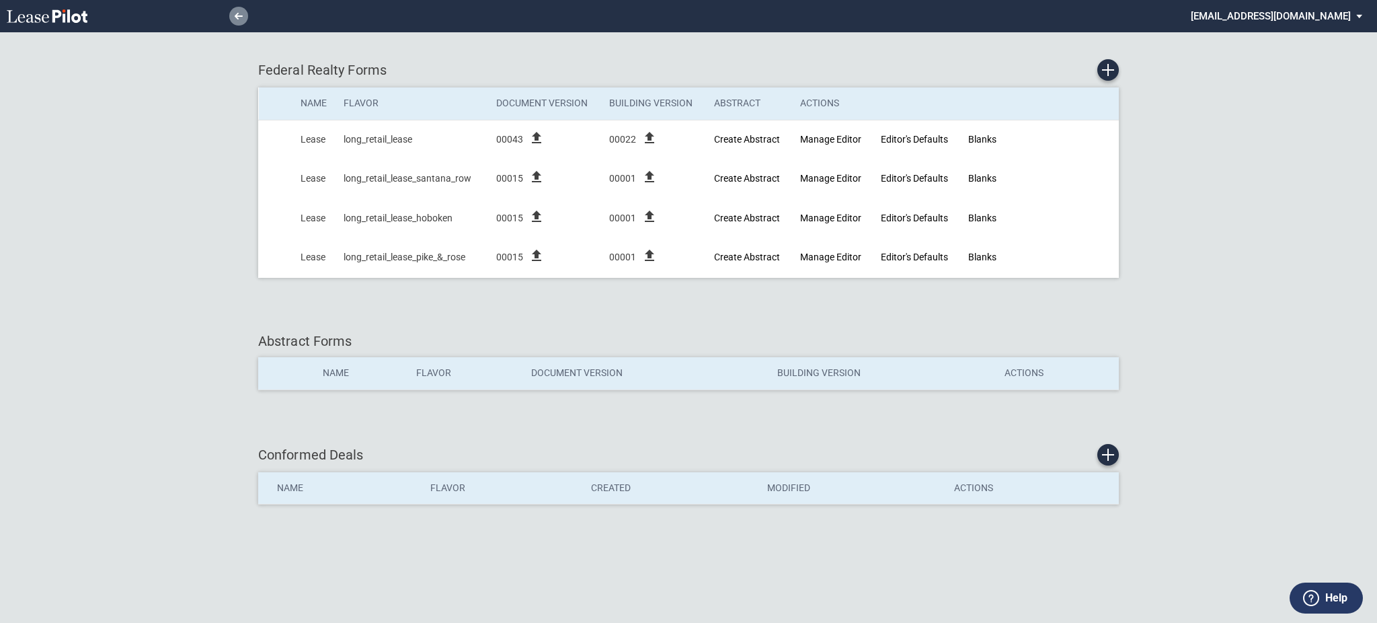
click at [232, 22] on link at bounding box center [238, 16] width 19 height 19
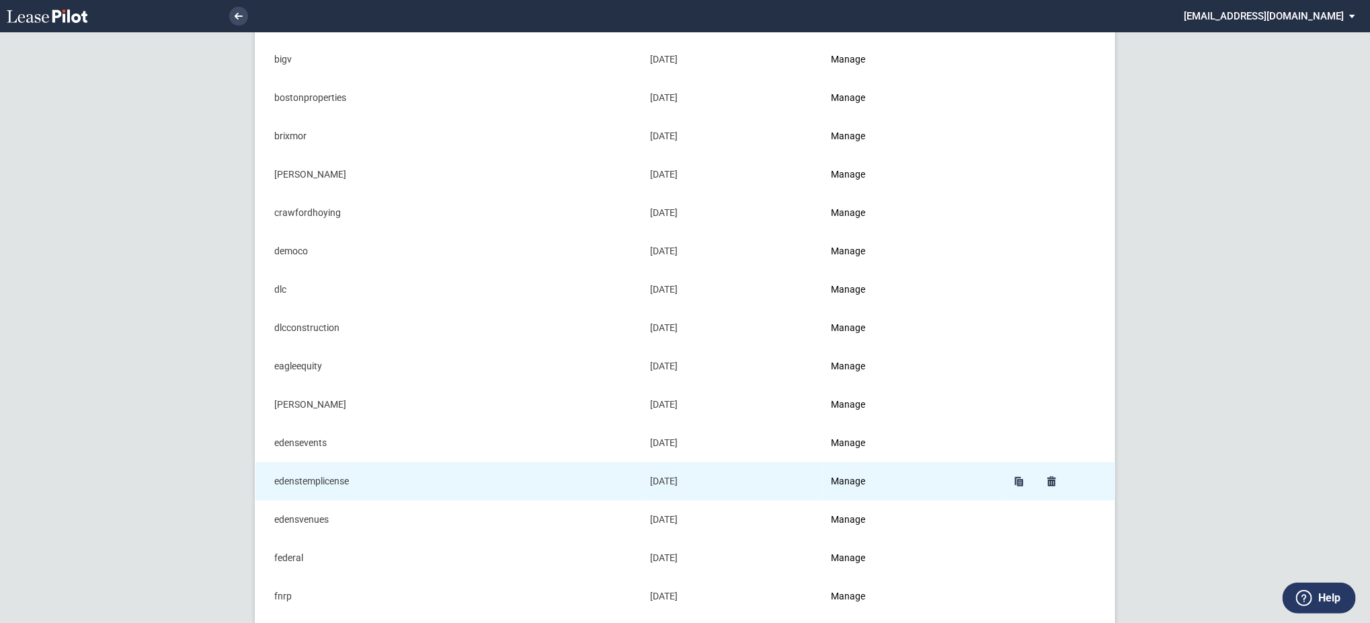
scroll to position [269, 0]
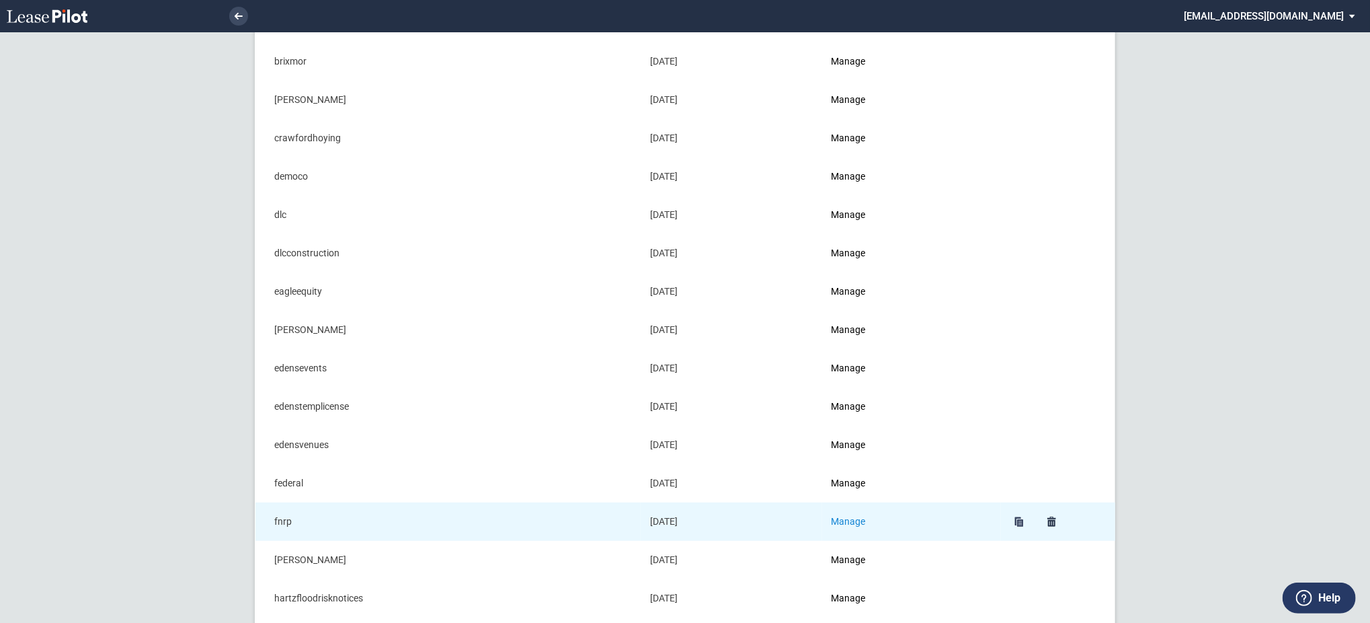
click at [866, 520] on link "Manage" at bounding box center [849, 521] width 34 height 11
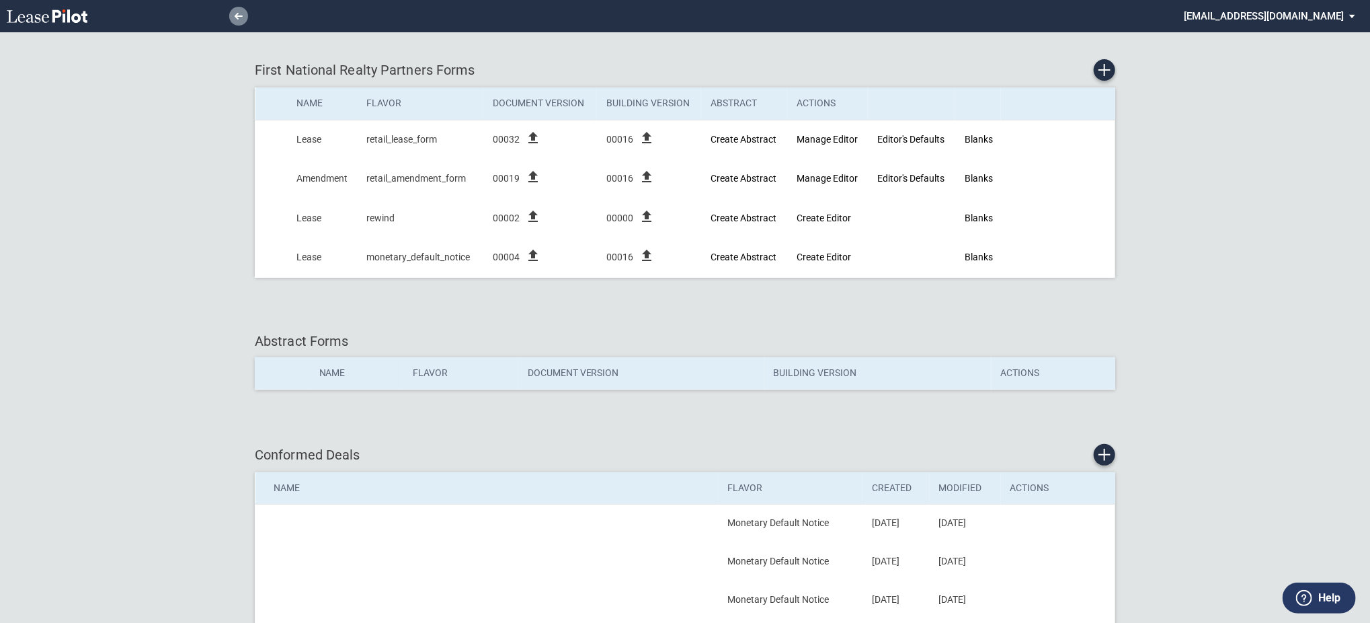
click at [242, 20] on link at bounding box center [238, 16] width 19 height 19
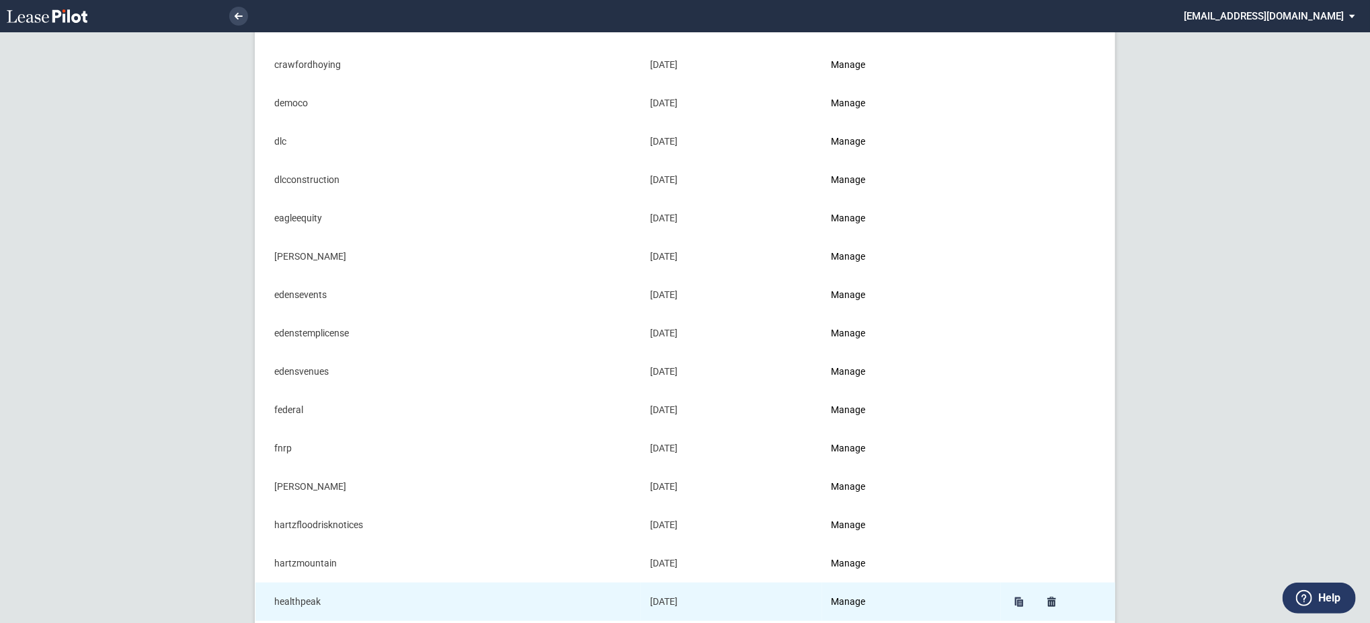
scroll to position [358, 0]
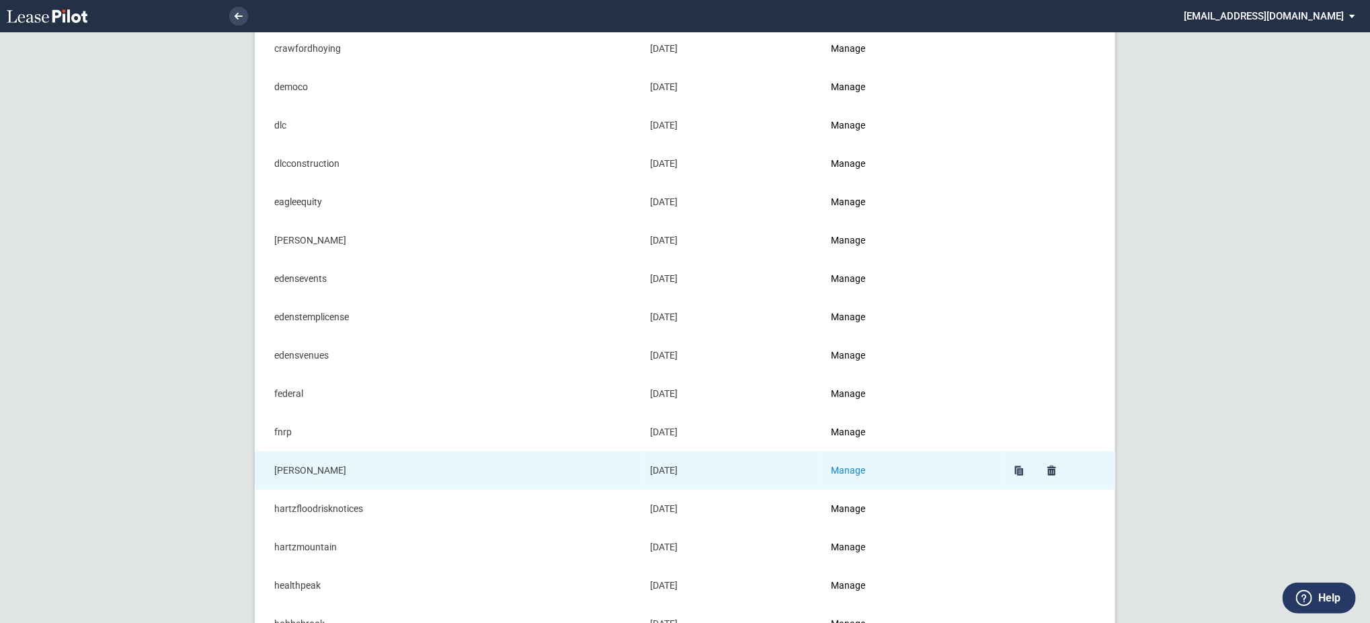
click at [854, 469] on link "Manage" at bounding box center [849, 470] width 34 height 11
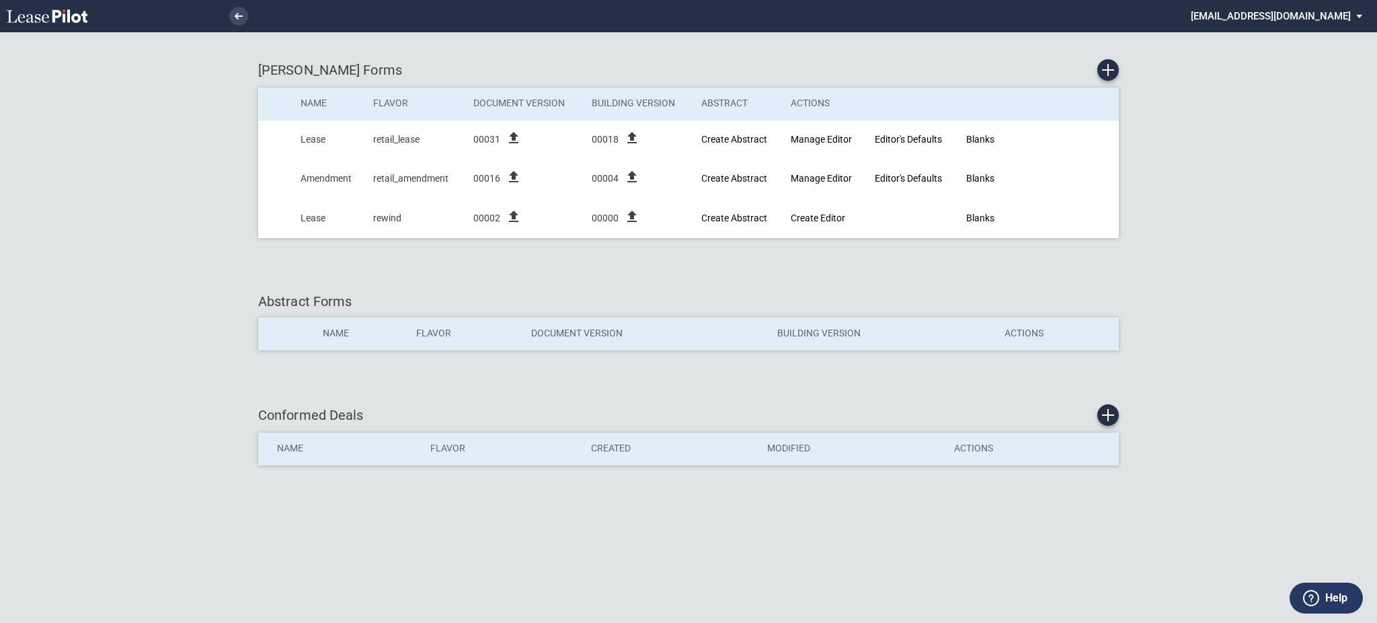
click at [231, 24] on li at bounding box center [193, 16] width 110 height 32
click at [239, 17] on icon at bounding box center [239, 16] width 8 height 7
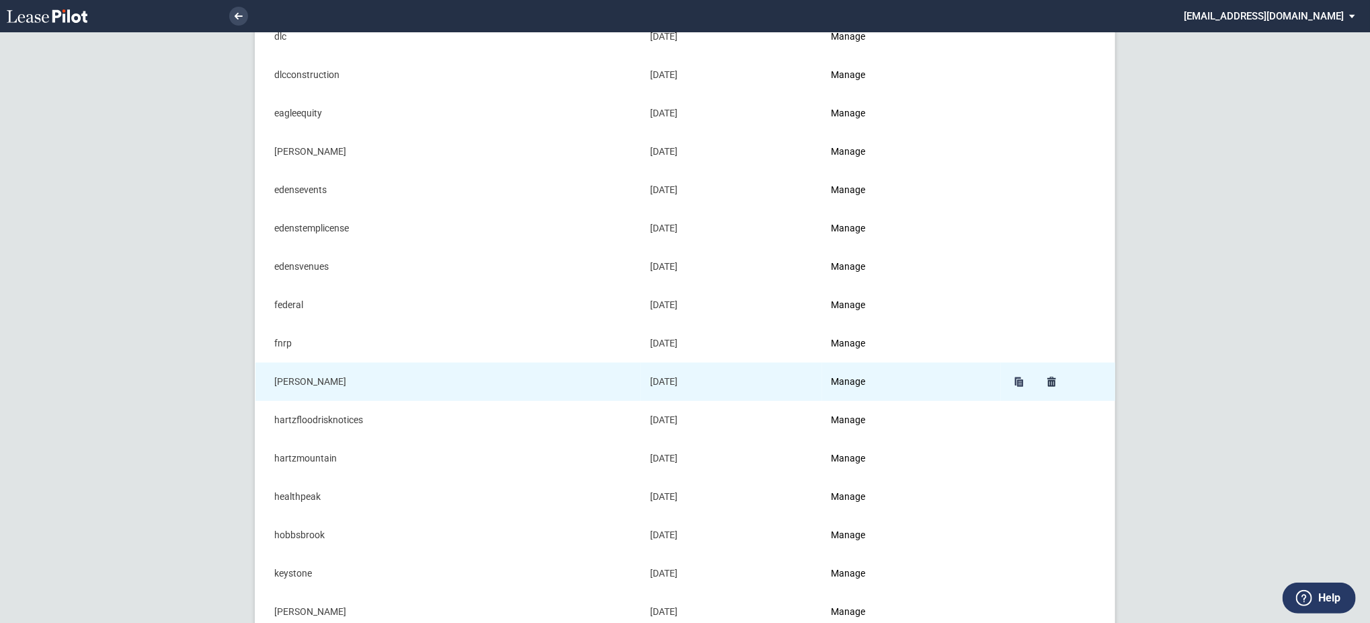
scroll to position [448, 0]
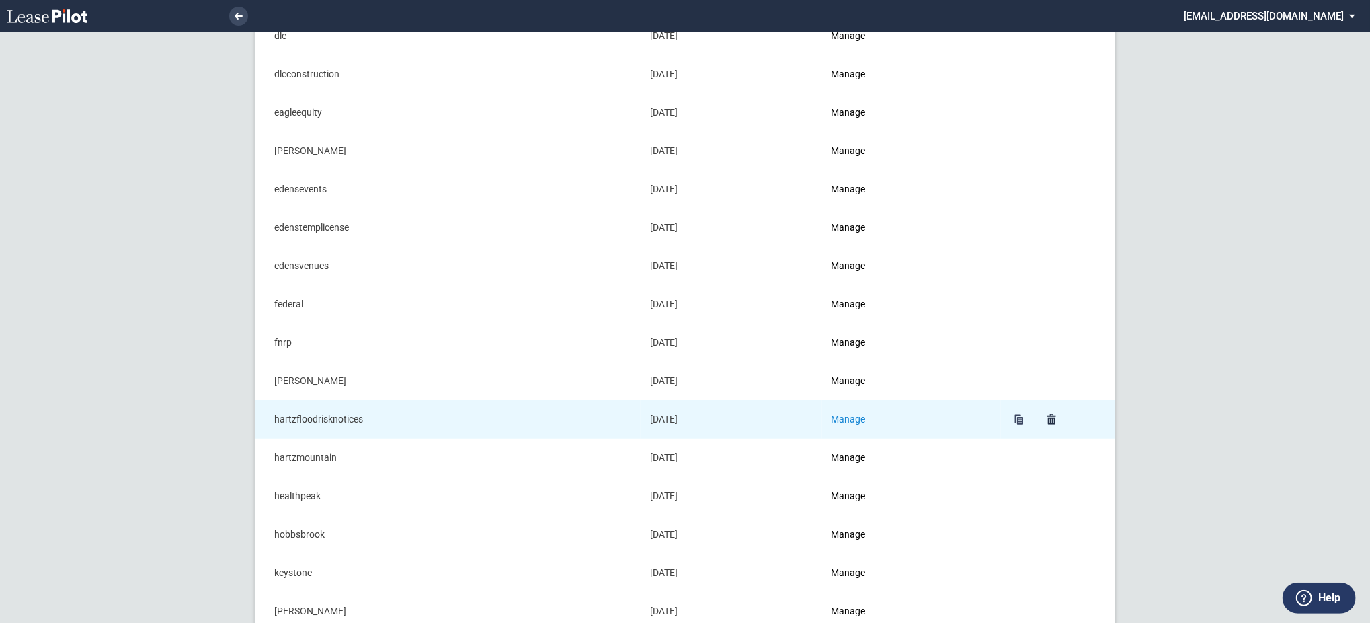
click at [863, 421] on link "Manage" at bounding box center [849, 418] width 34 height 11
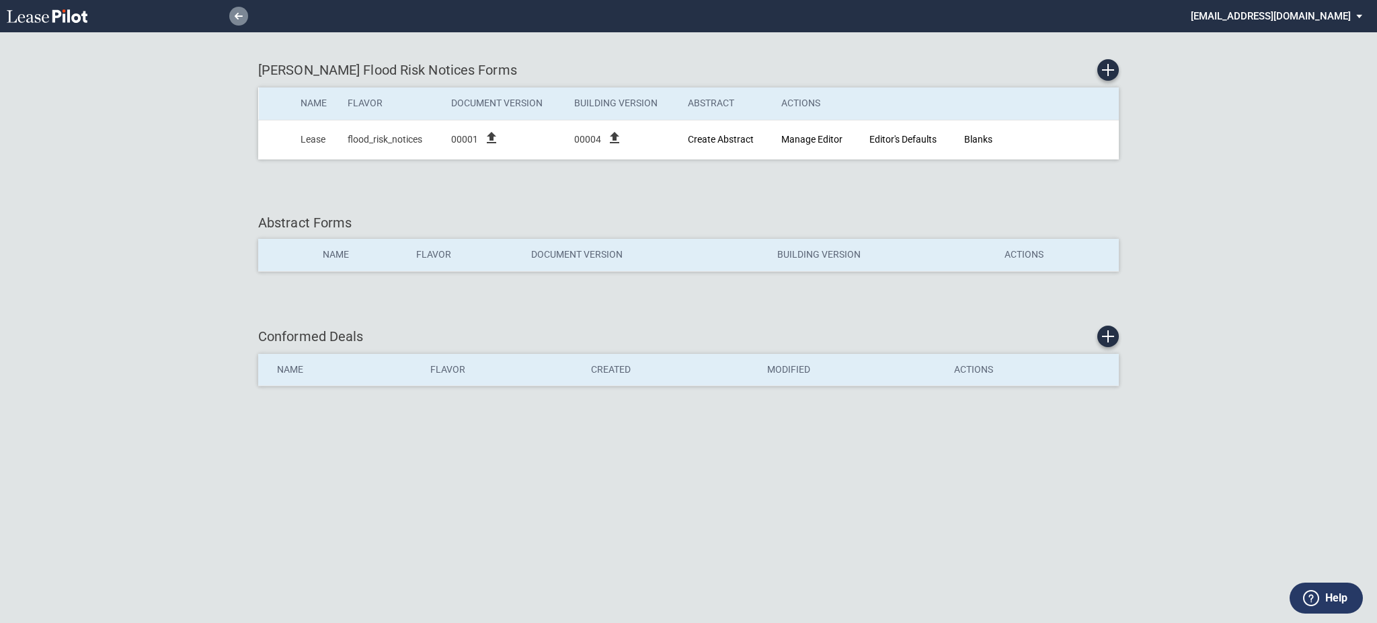
click at [240, 19] on icon at bounding box center [239, 16] width 8 height 7
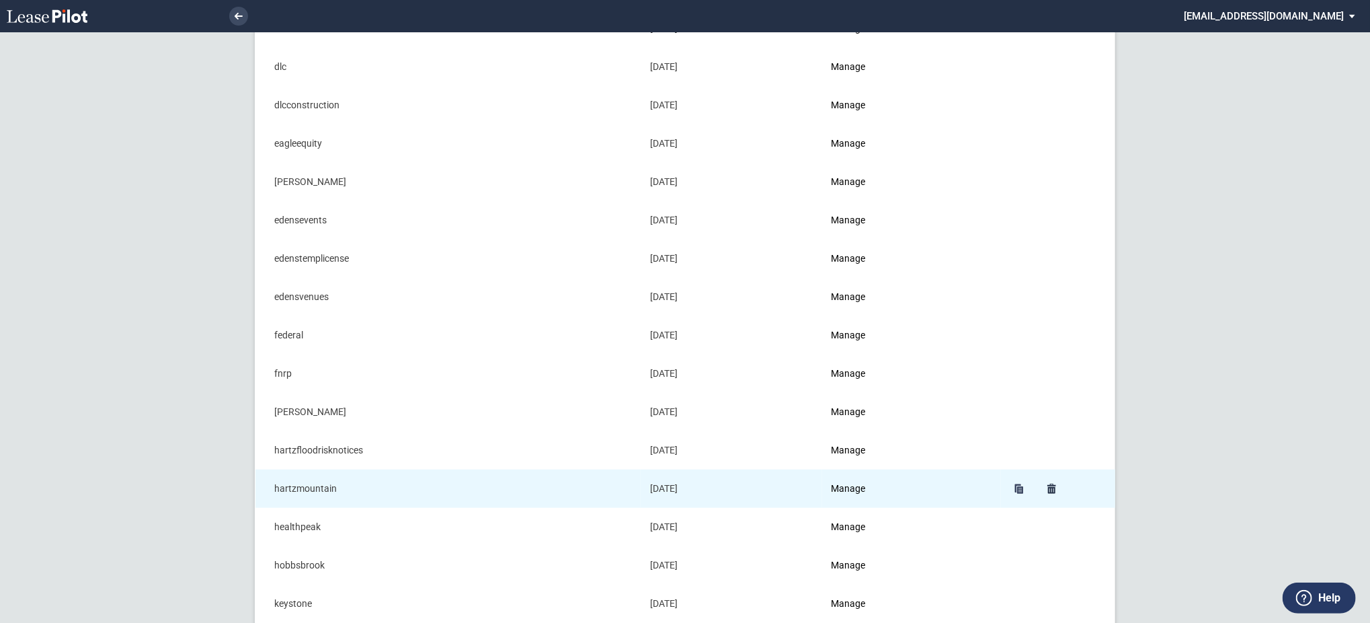
scroll to position [448, 0]
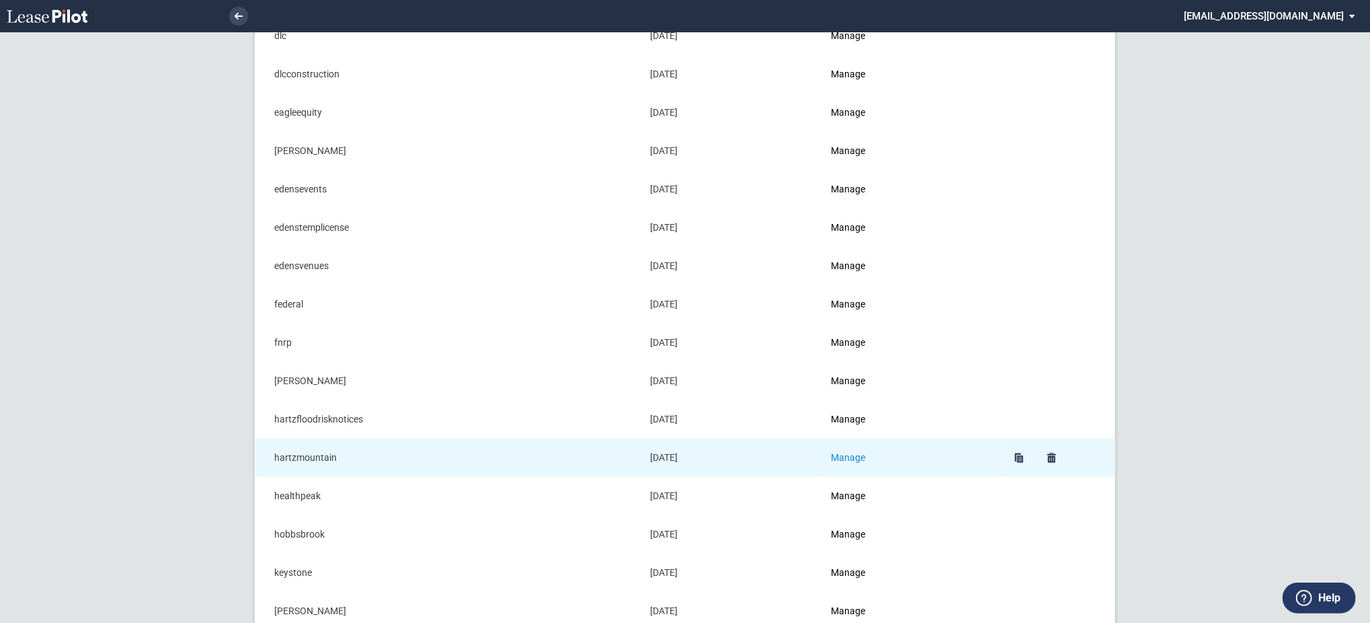
click at [854, 461] on link "Manage" at bounding box center [849, 457] width 34 height 11
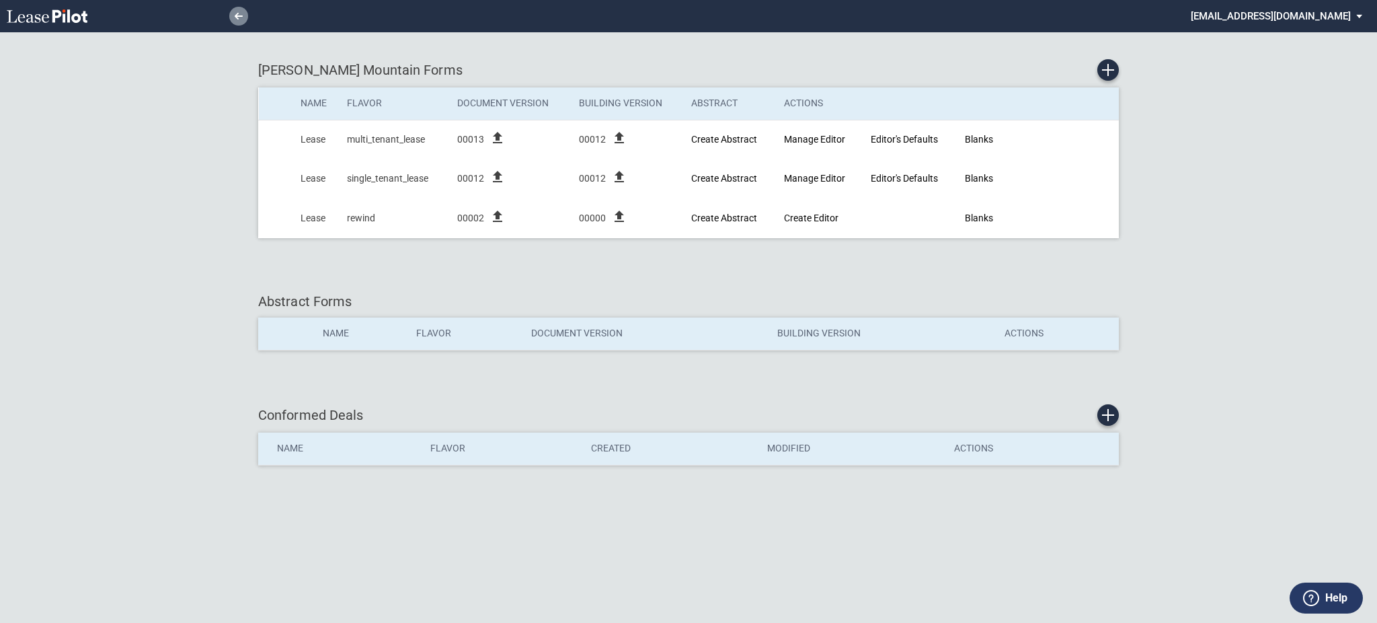
click at [239, 17] on icon at bounding box center [239, 16] width 8 height 7
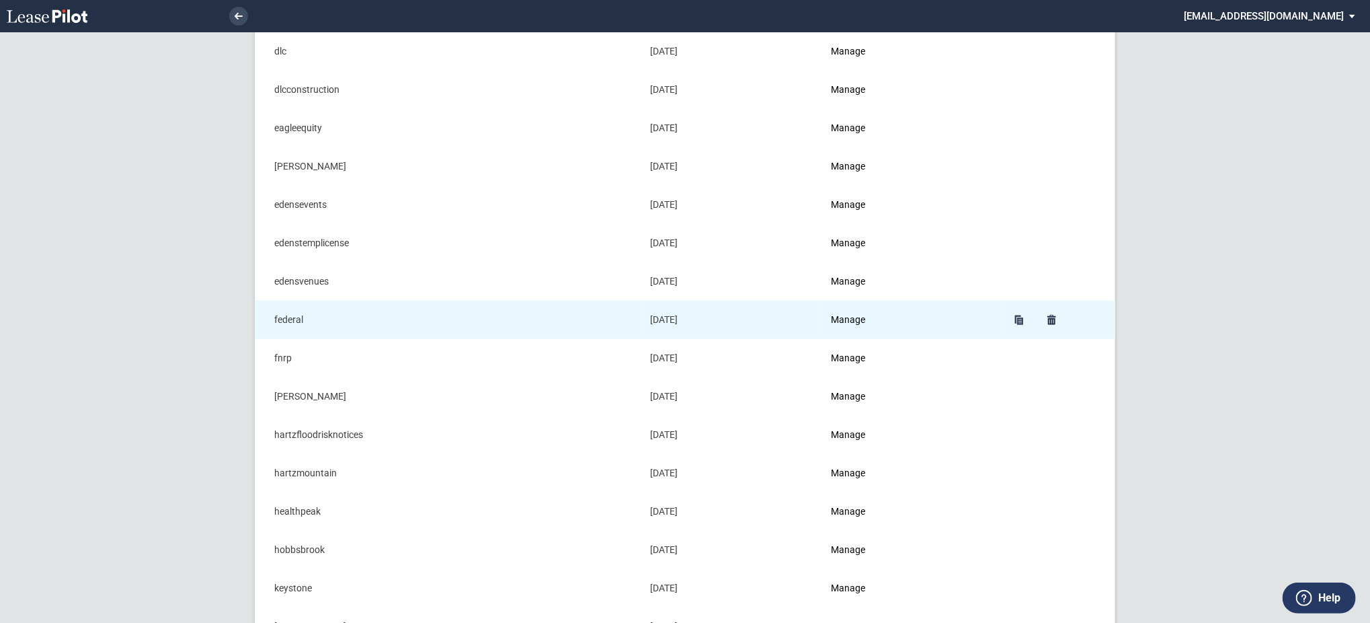
scroll to position [538, 0]
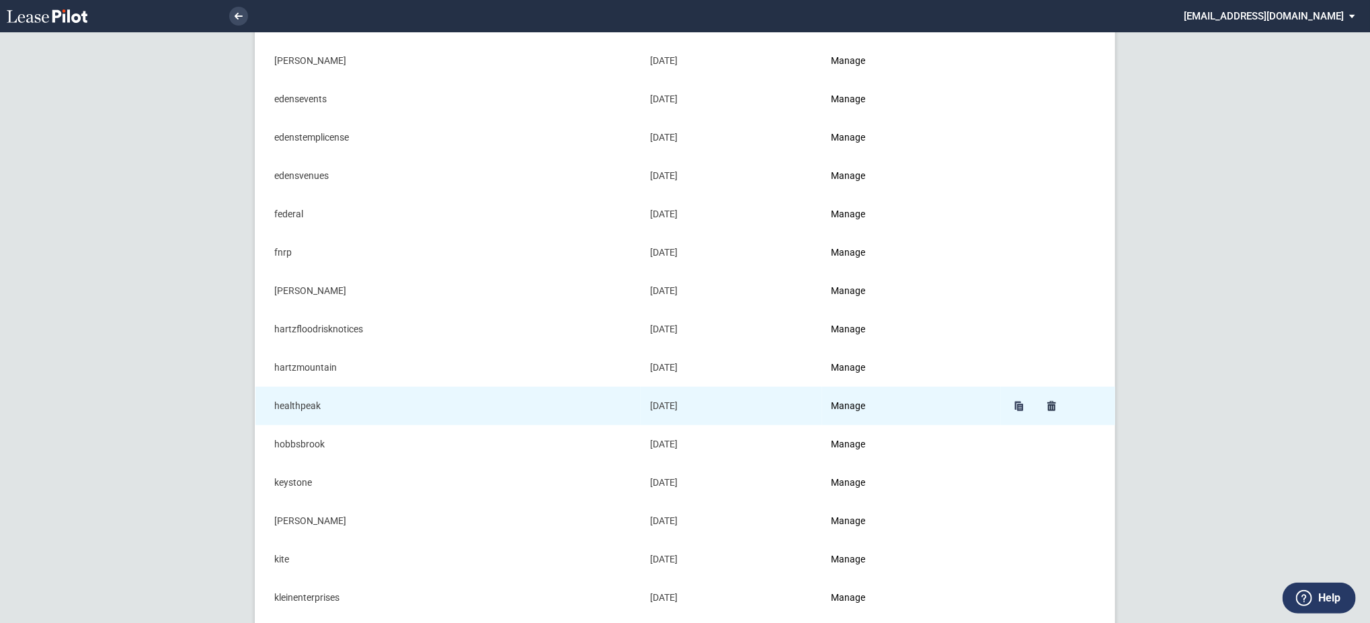
click at [848, 414] on td "Manage" at bounding box center [911, 406] width 179 height 38
click at [844, 404] on link "Manage" at bounding box center [849, 405] width 34 height 11
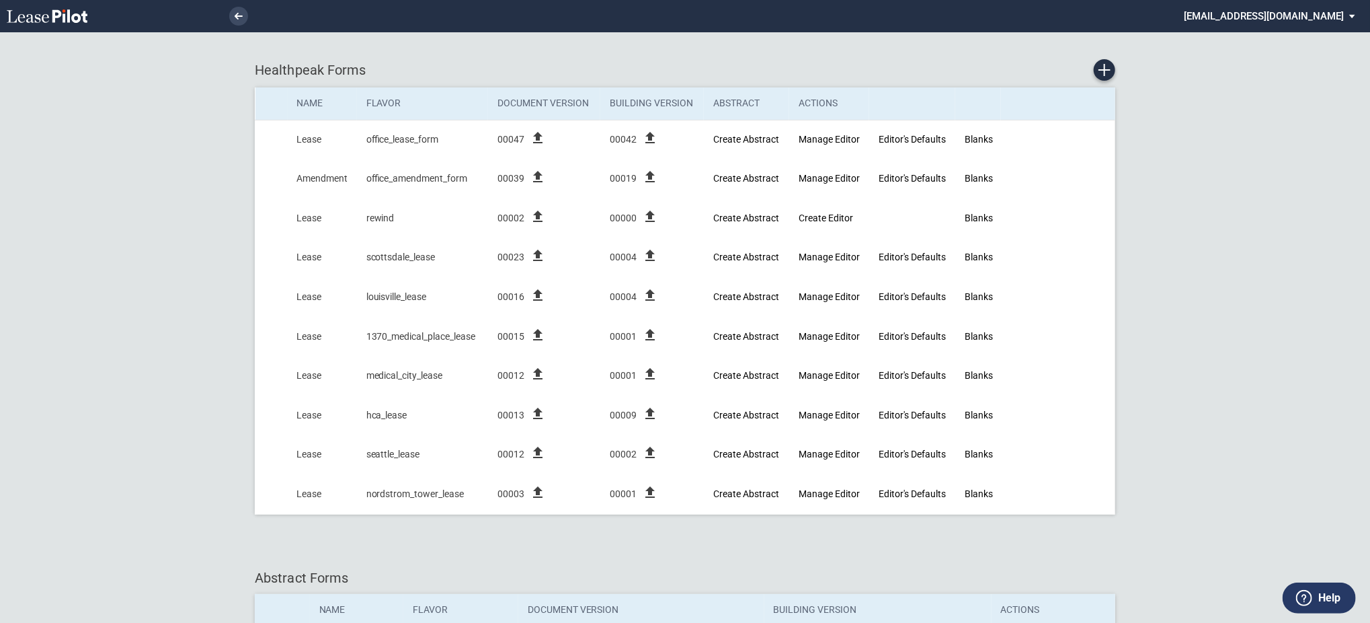
click at [226, 15] on li at bounding box center [193, 16] width 110 height 32
click at [233, 16] on link at bounding box center [238, 16] width 19 height 19
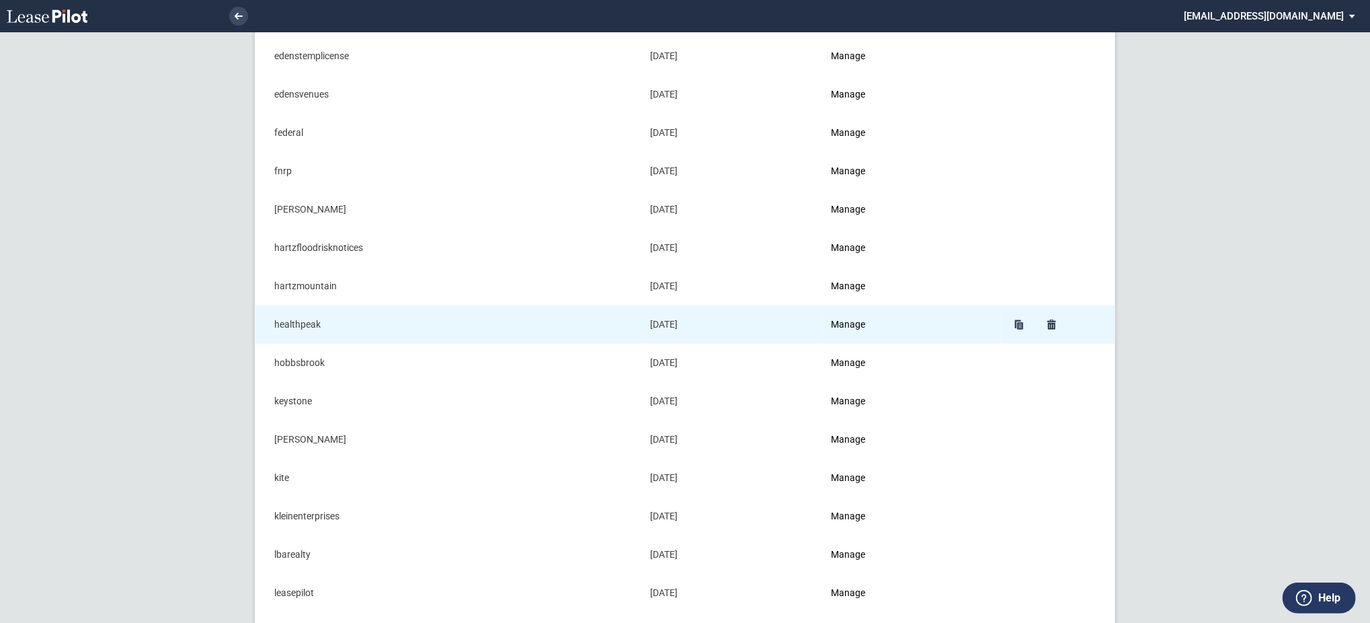
scroll to position [627, 0]
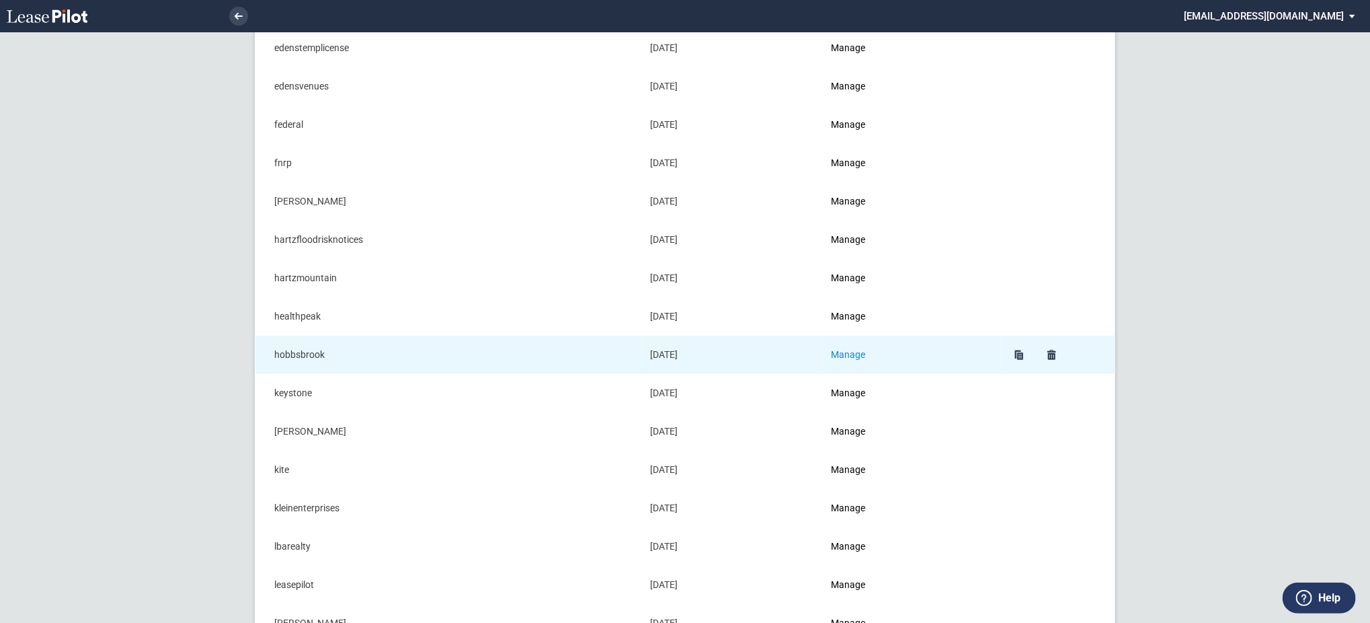
click at [848, 352] on link "Manage" at bounding box center [849, 354] width 34 height 11
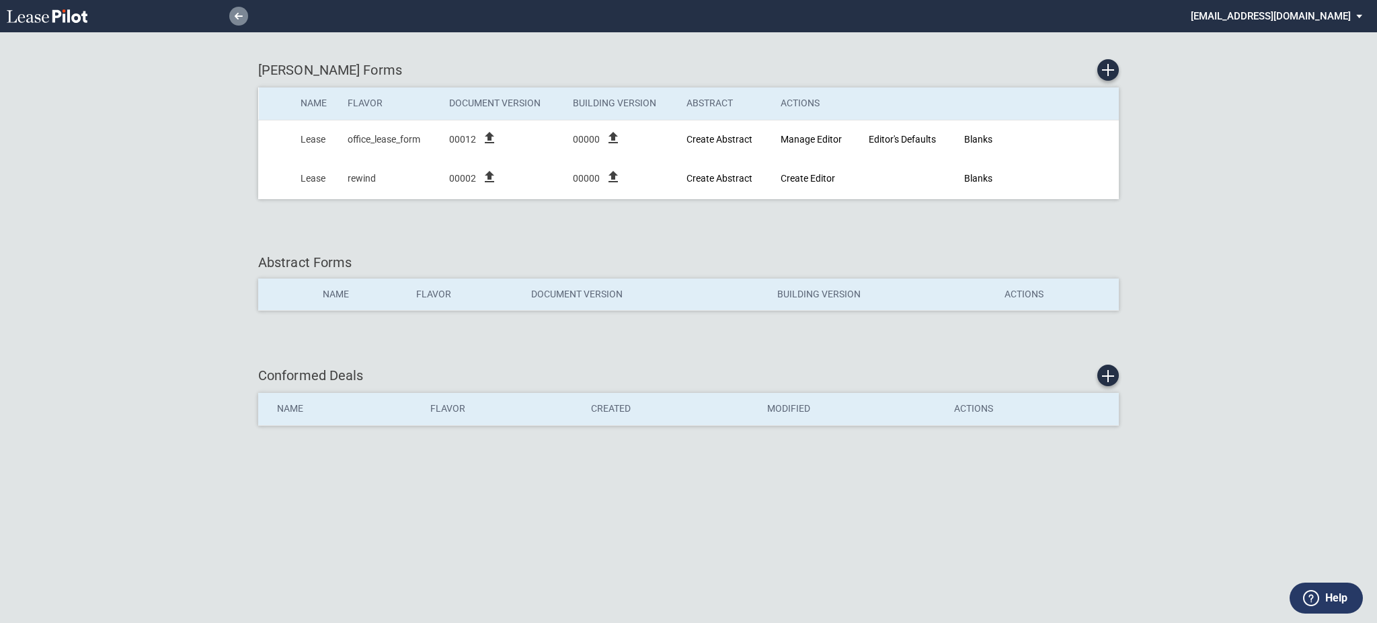
click at [235, 11] on link at bounding box center [238, 16] width 19 height 19
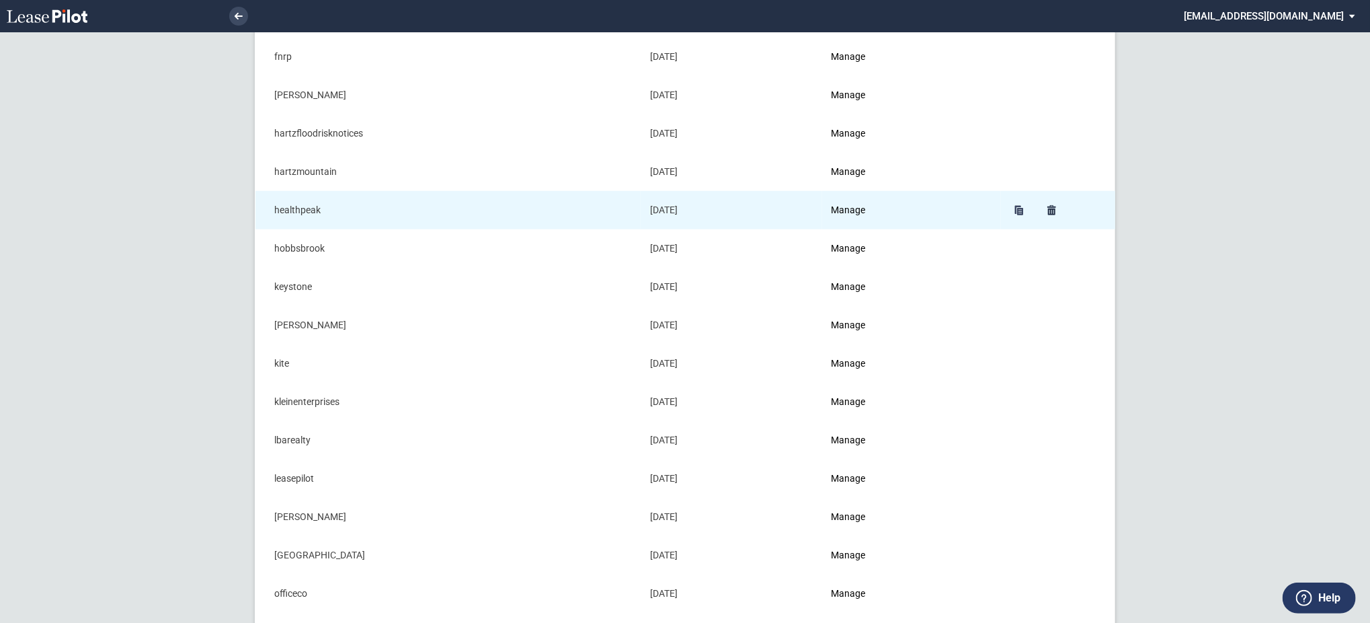
scroll to position [896, 0]
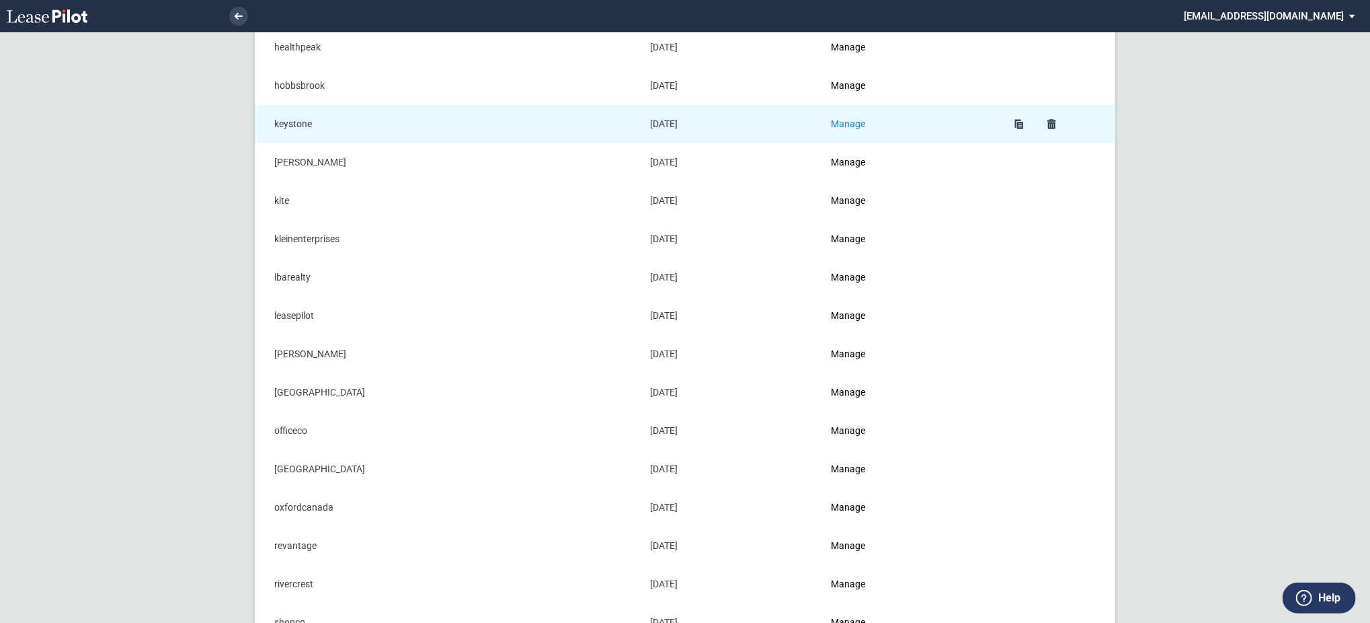
click at [846, 124] on link "Manage" at bounding box center [849, 123] width 34 height 11
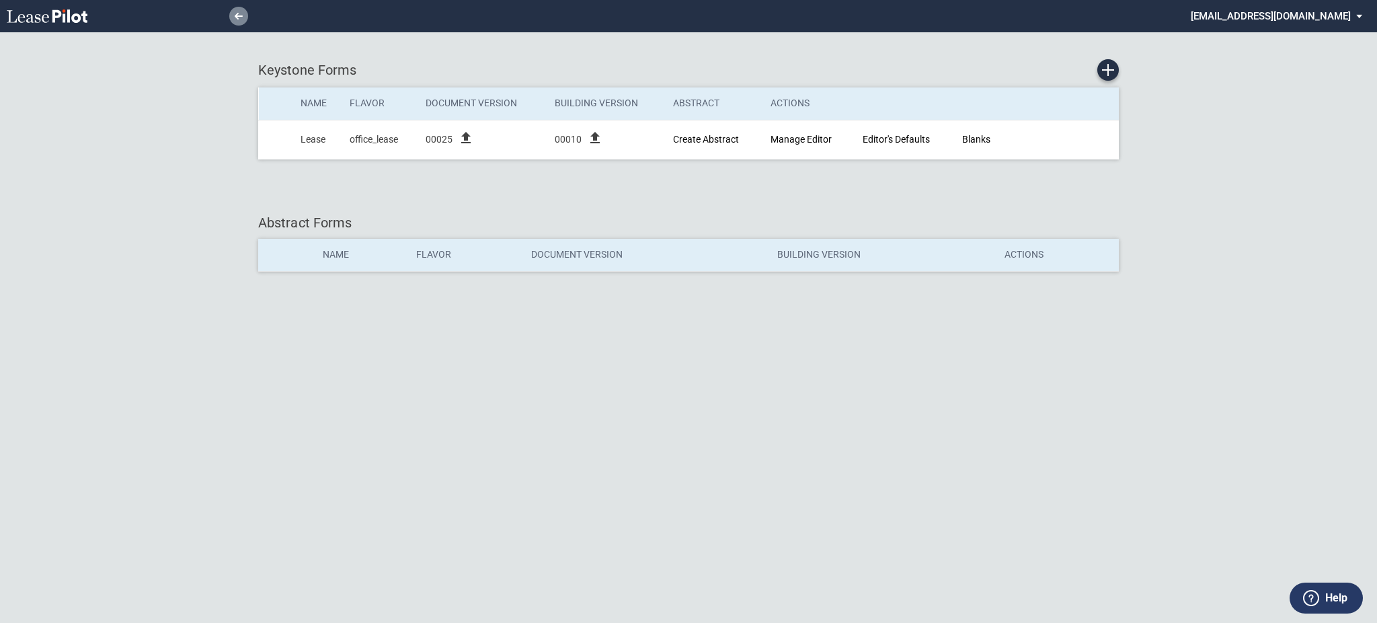
click at [235, 17] on use at bounding box center [239, 16] width 8 height 7
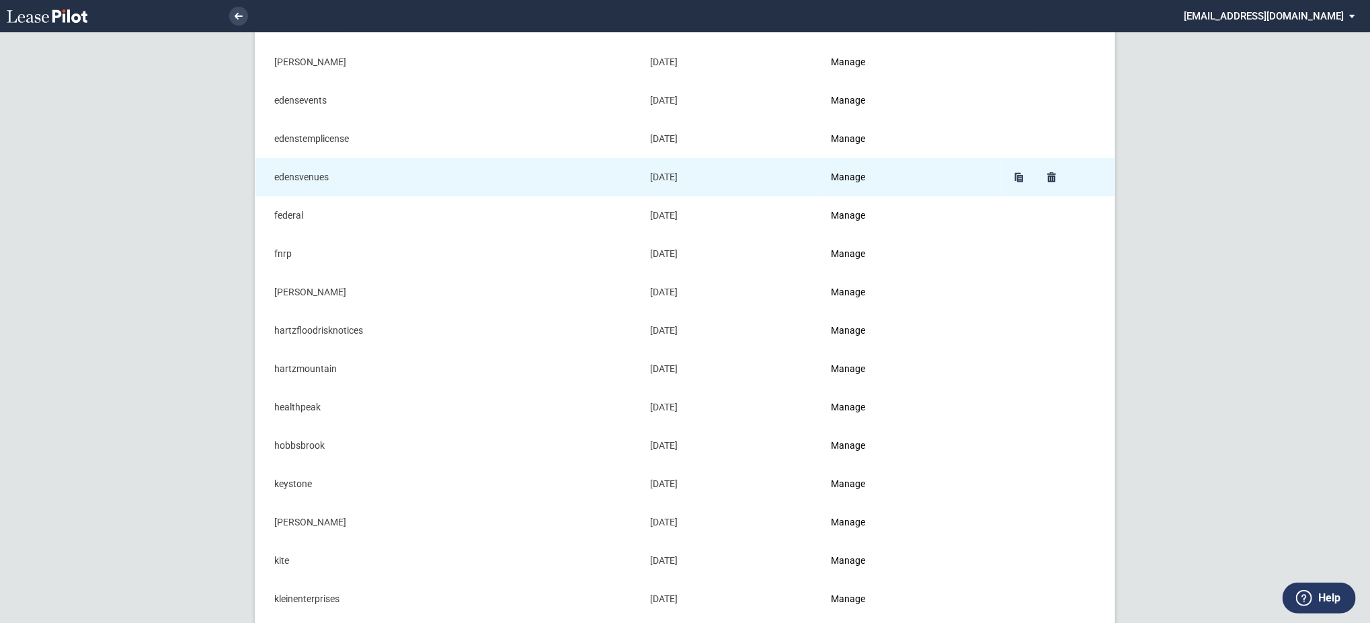
scroll to position [538, 0]
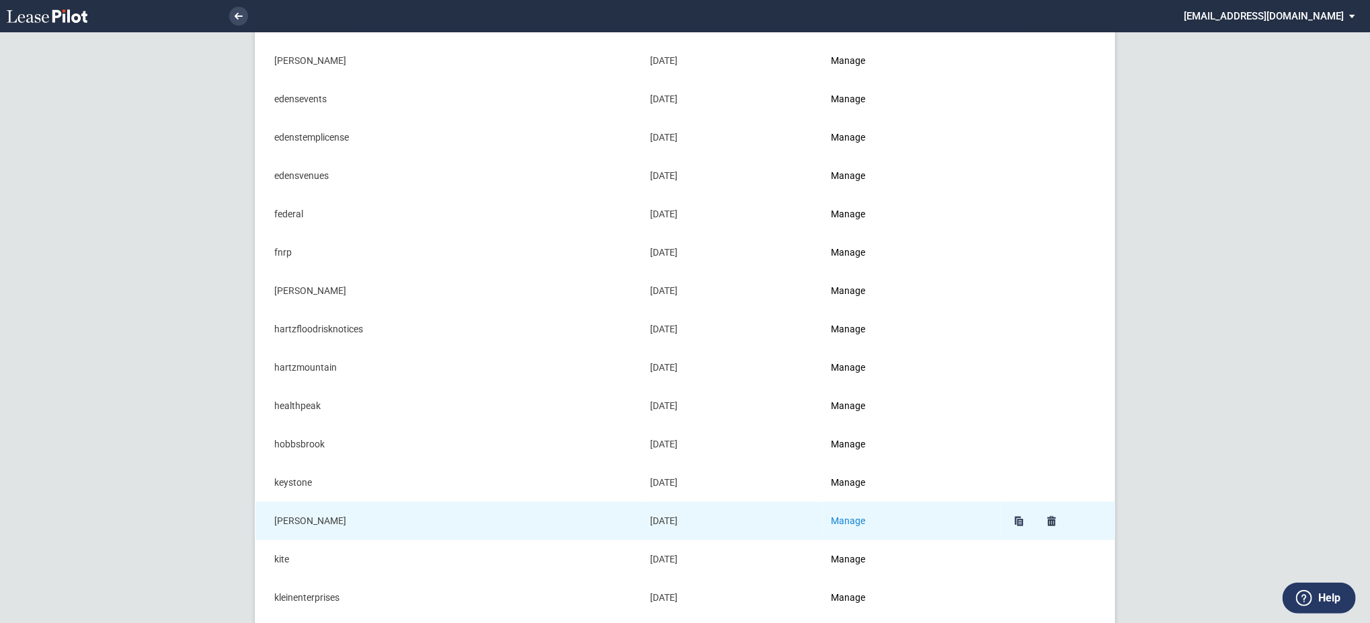
click at [853, 518] on link "Manage" at bounding box center [849, 520] width 34 height 11
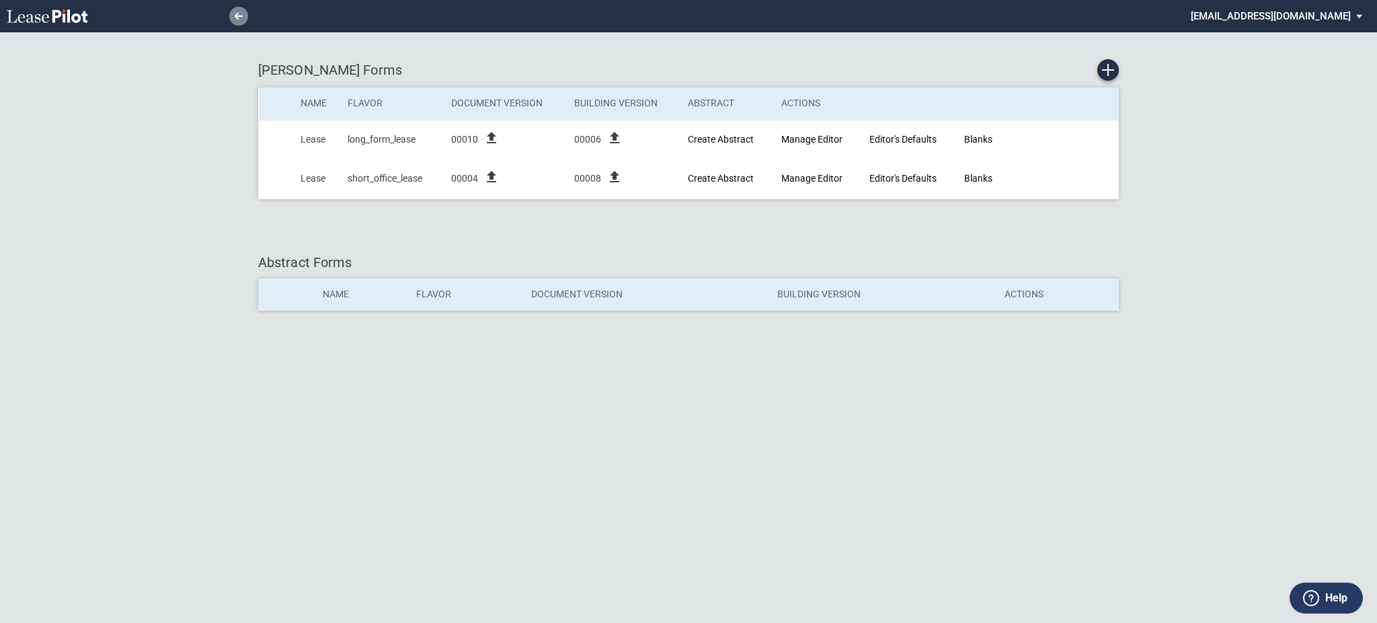
click at [239, 11] on link at bounding box center [238, 16] width 19 height 19
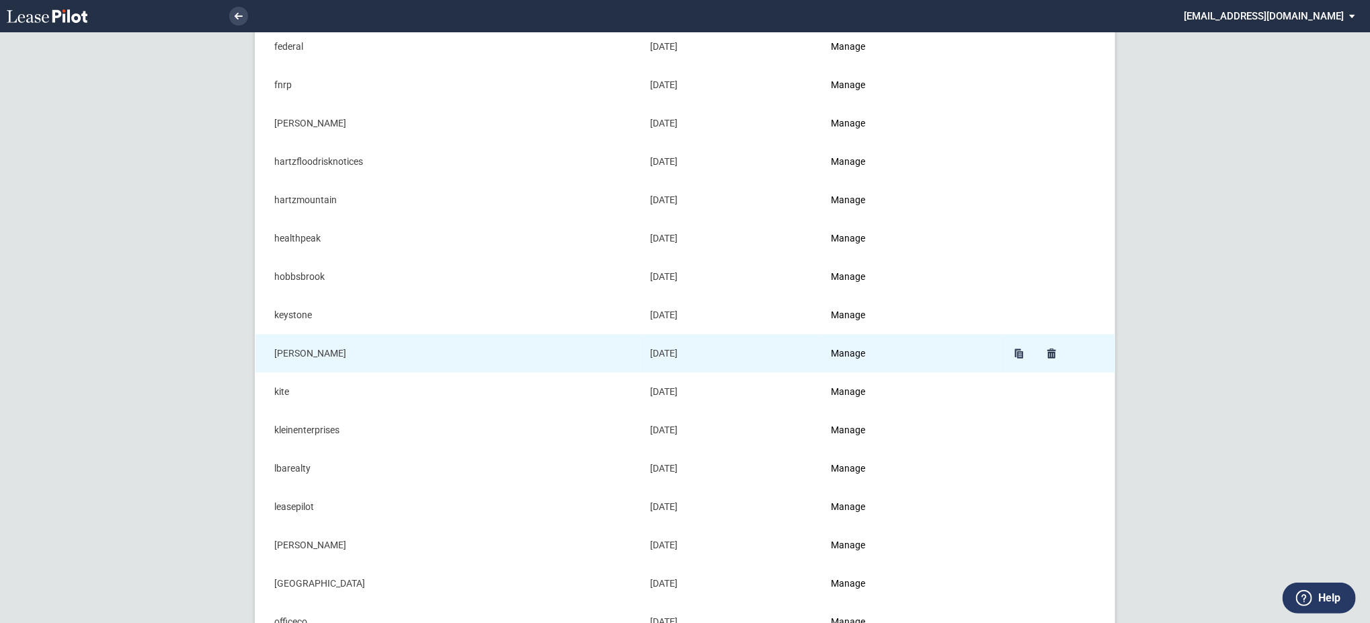
scroll to position [717, 0]
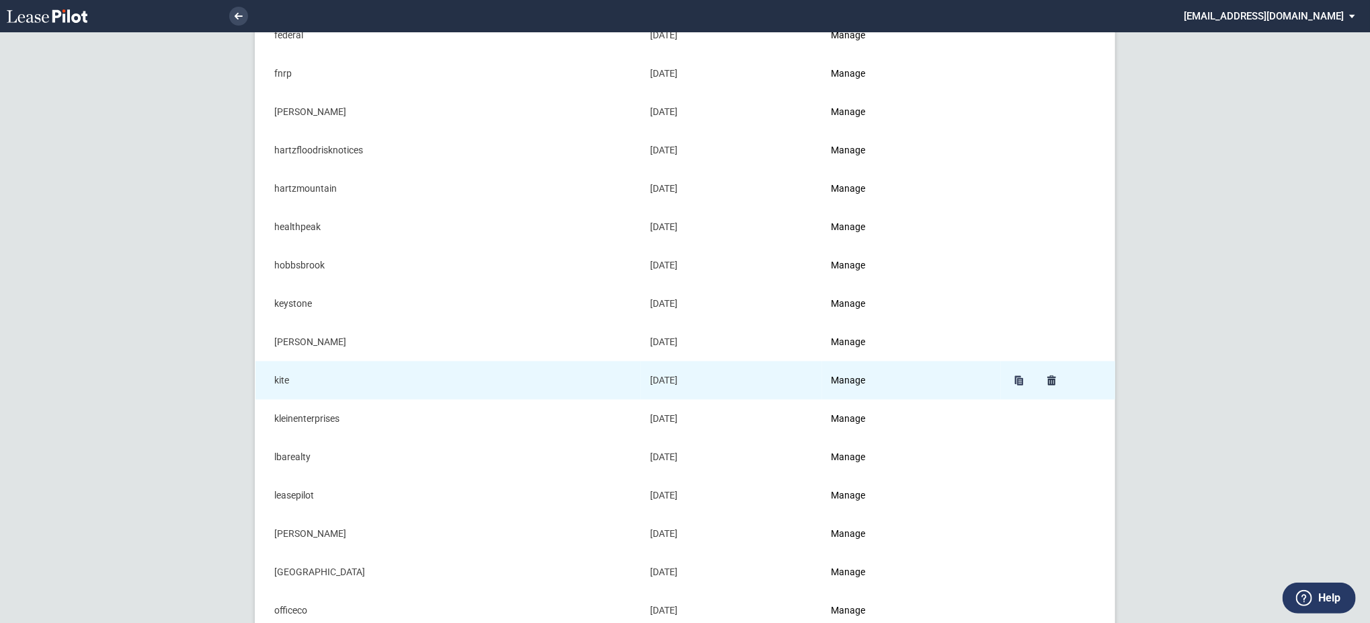
click at [850, 386] on td "Manage" at bounding box center [911, 380] width 179 height 38
click at [852, 381] on link "Manage" at bounding box center [849, 379] width 34 height 11
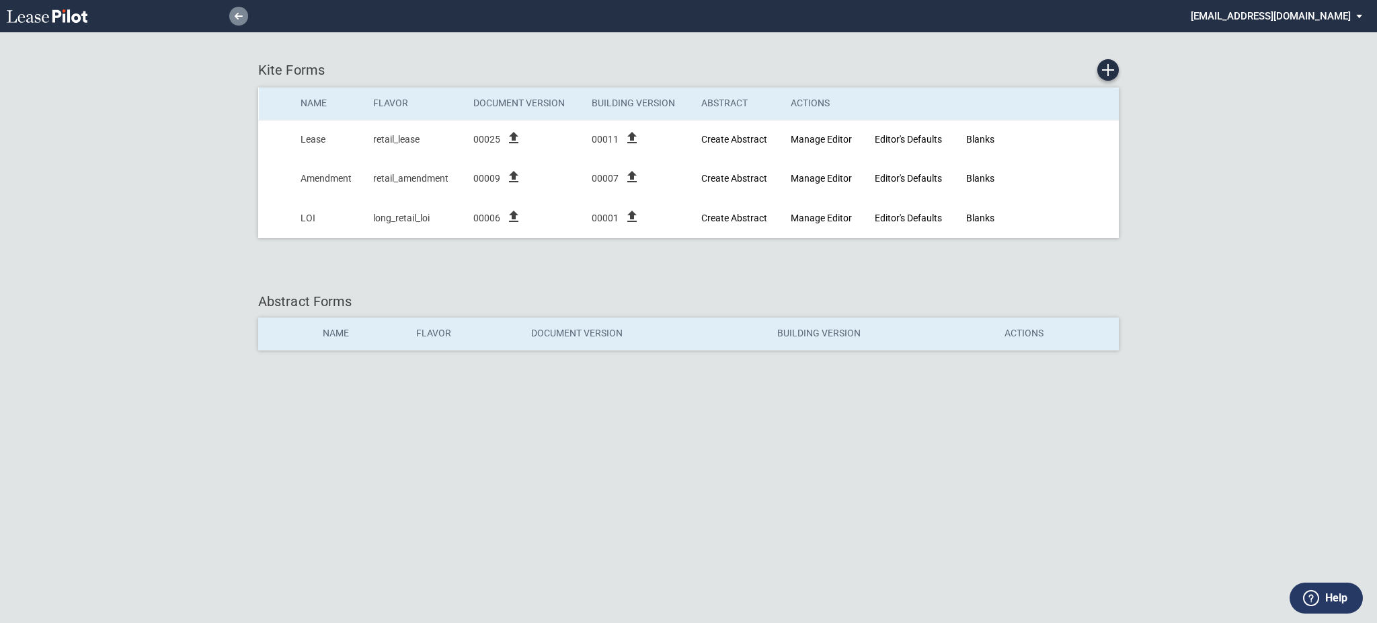
click at [233, 17] on link at bounding box center [238, 16] width 19 height 19
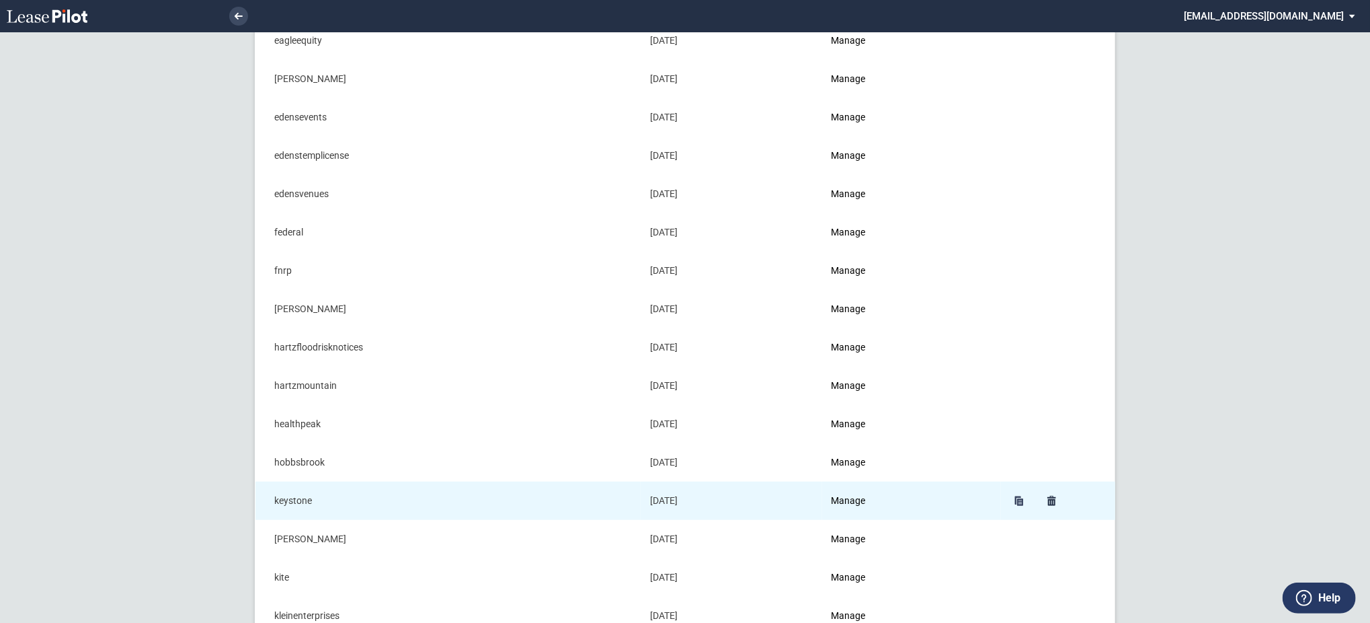
scroll to position [627, 0]
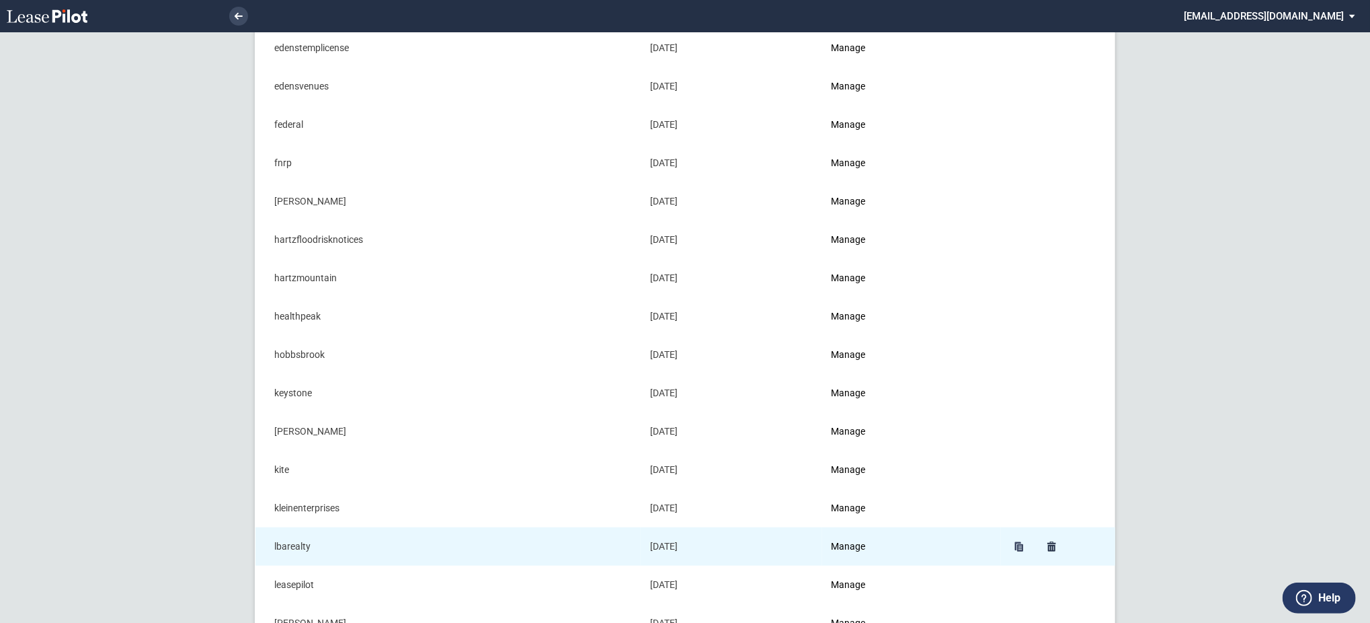
click at [845, 553] on td "Manage" at bounding box center [911, 546] width 179 height 38
click at [848, 551] on link "Manage" at bounding box center [849, 546] width 34 height 11
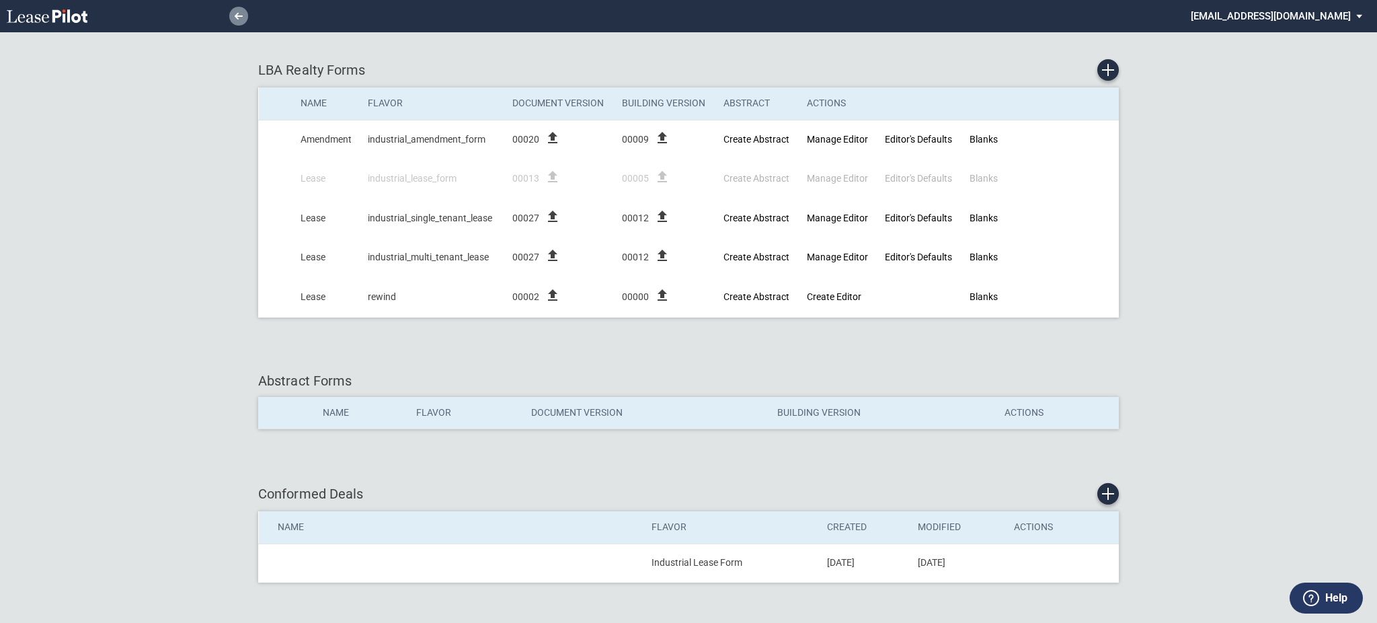
click at [231, 15] on link at bounding box center [238, 16] width 19 height 19
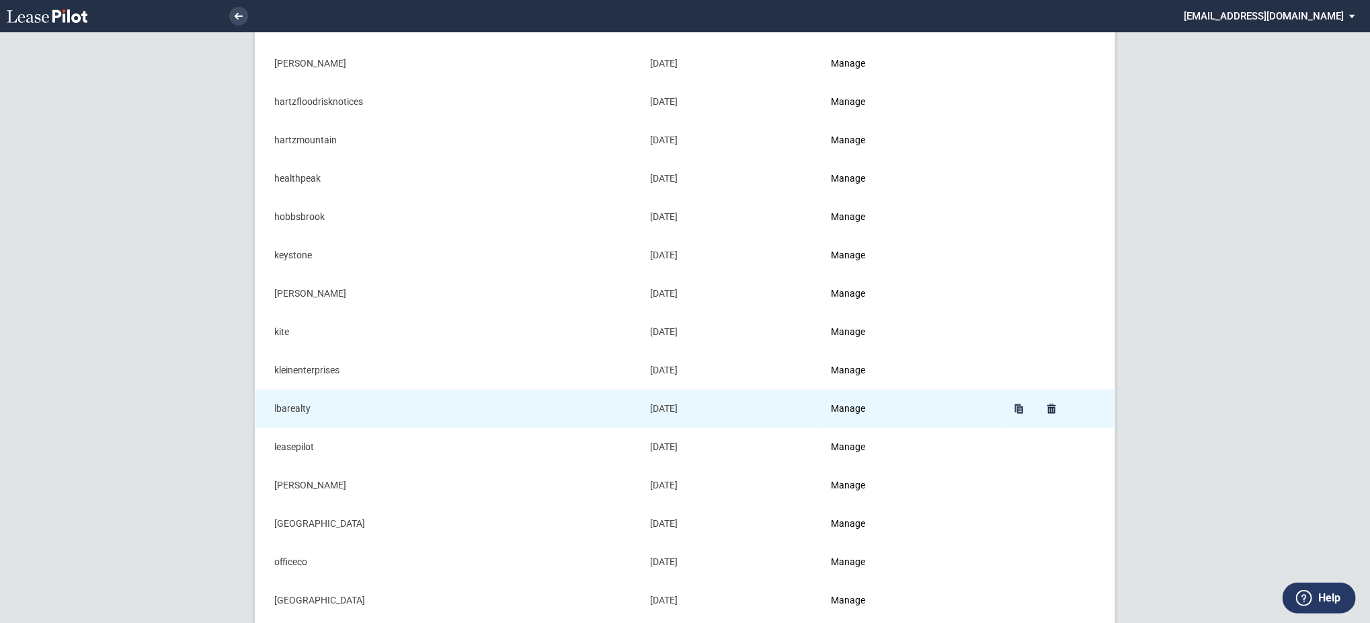
scroll to position [807, 0]
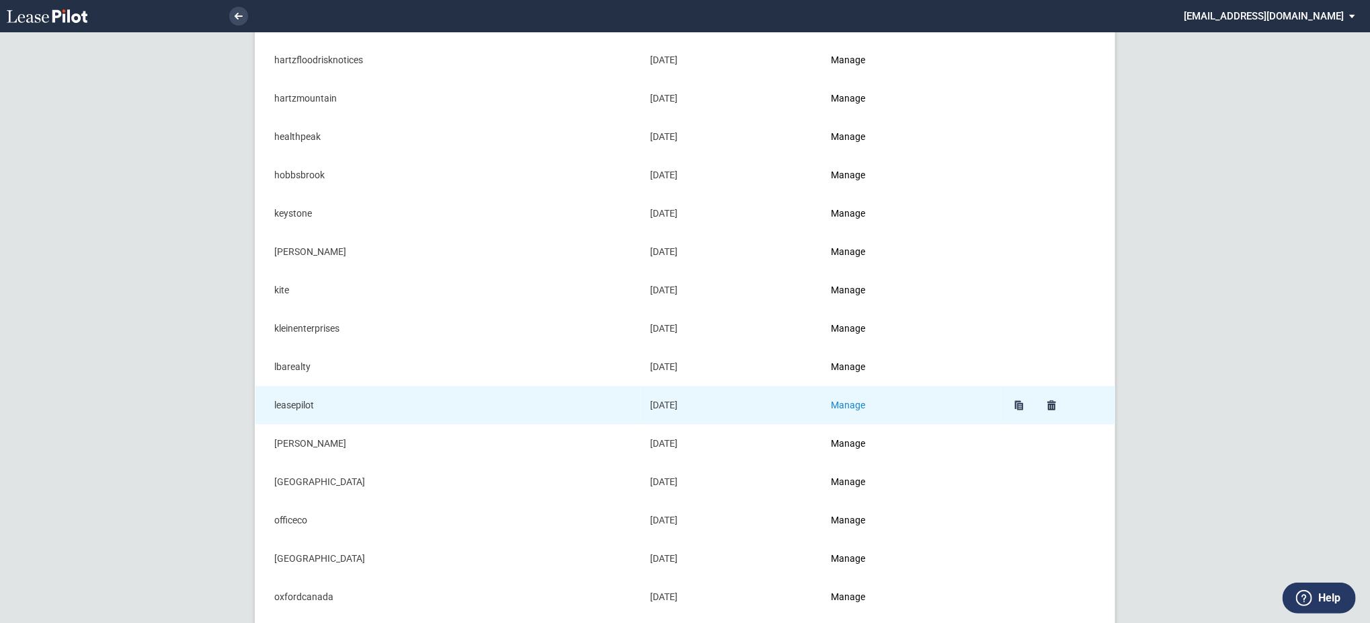
click at [854, 404] on link "Manage" at bounding box center [849, 404] width 34 height 11
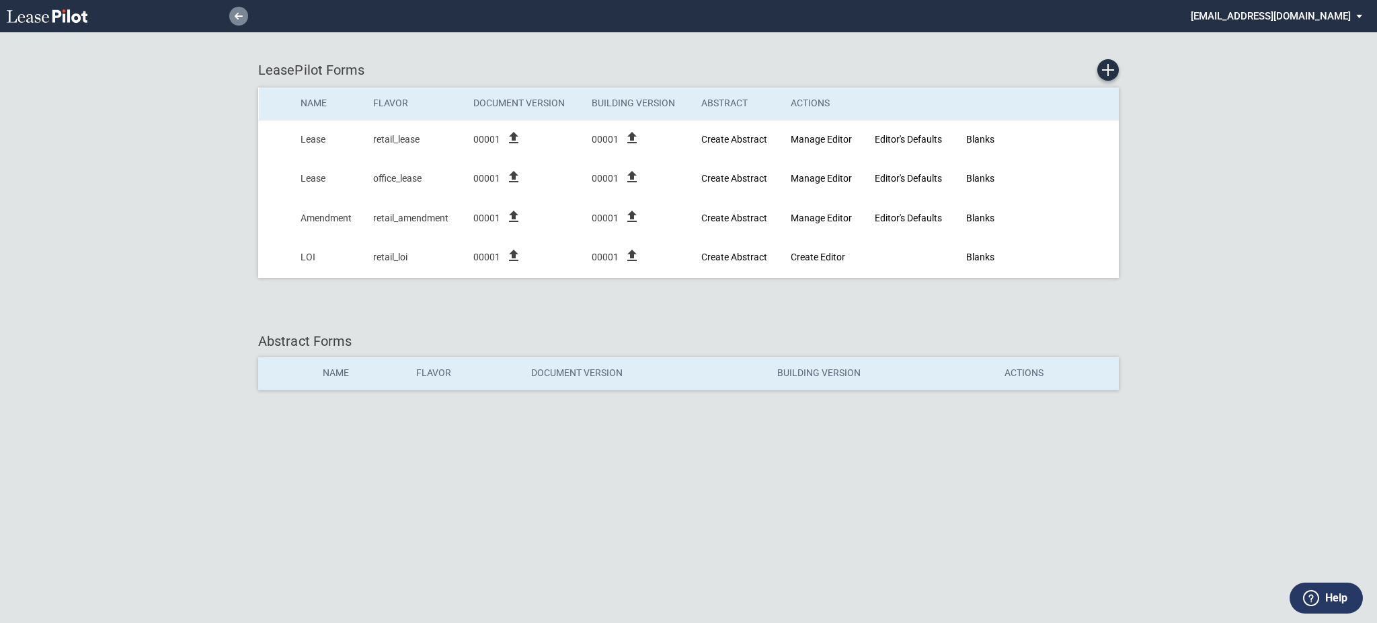
click at [235, 19] on icon at bounding box center [239, 16] width 8 height 7
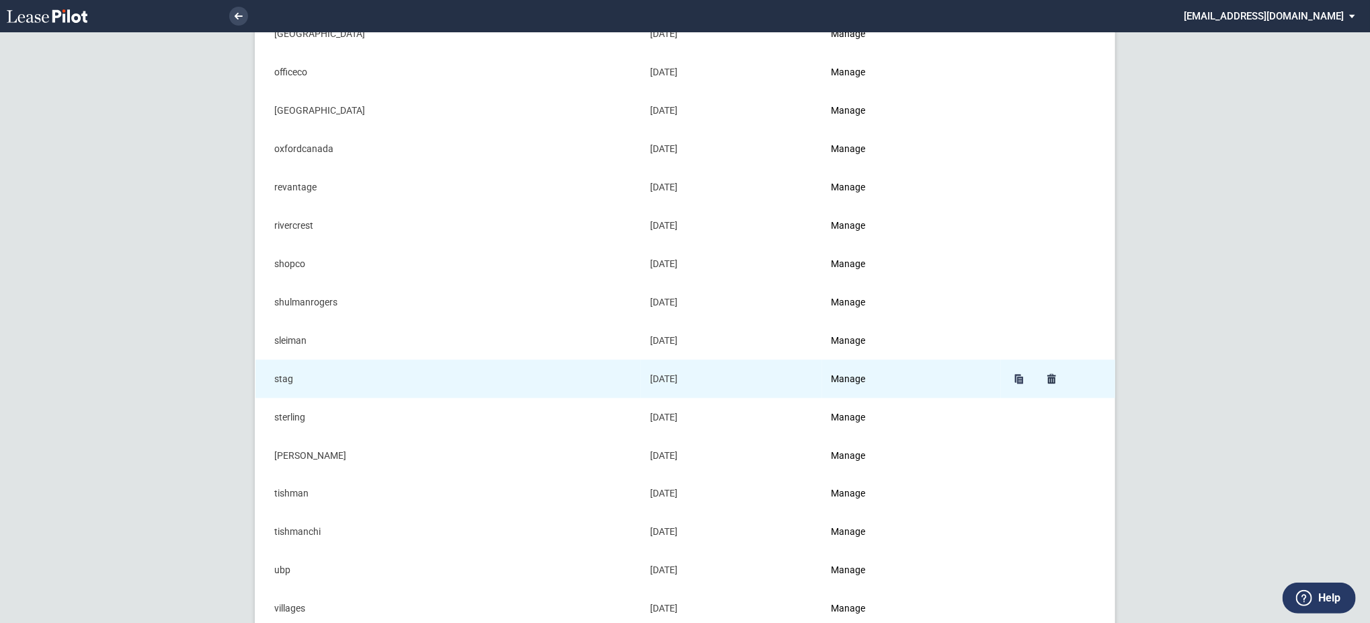
scroll to position [1165, 0]
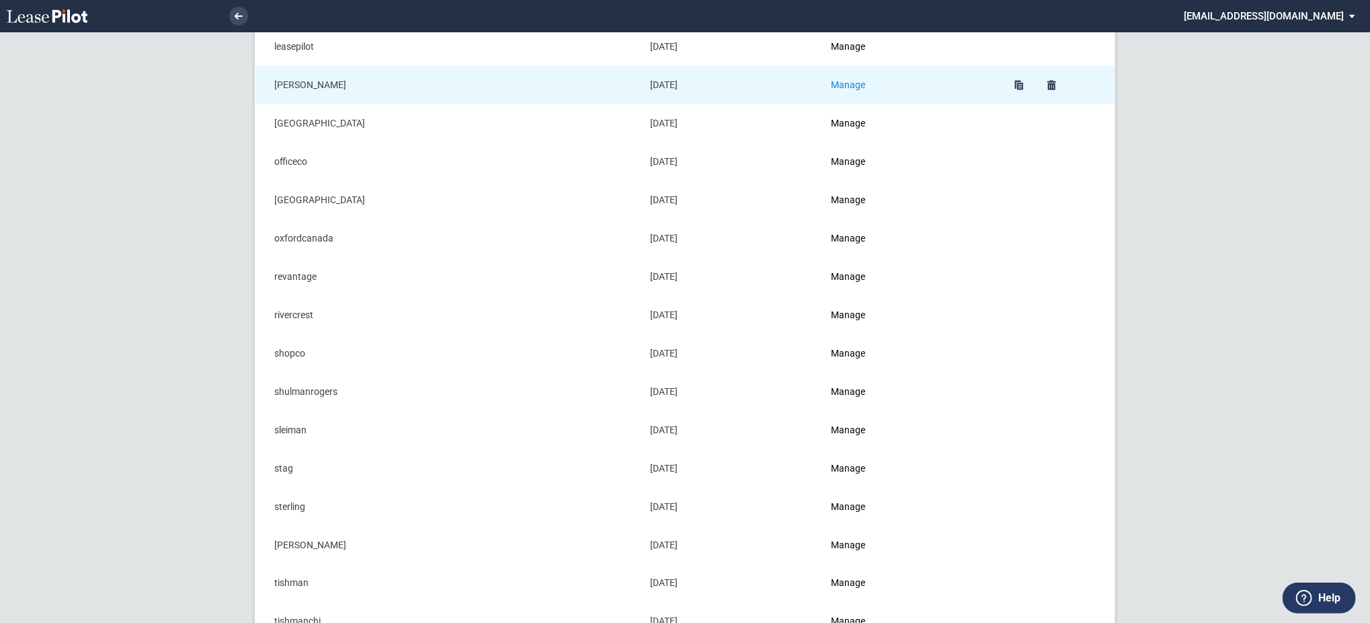
click at [844, 83] on link "Manage" at bounding box center [849, 84] width 34 height 11
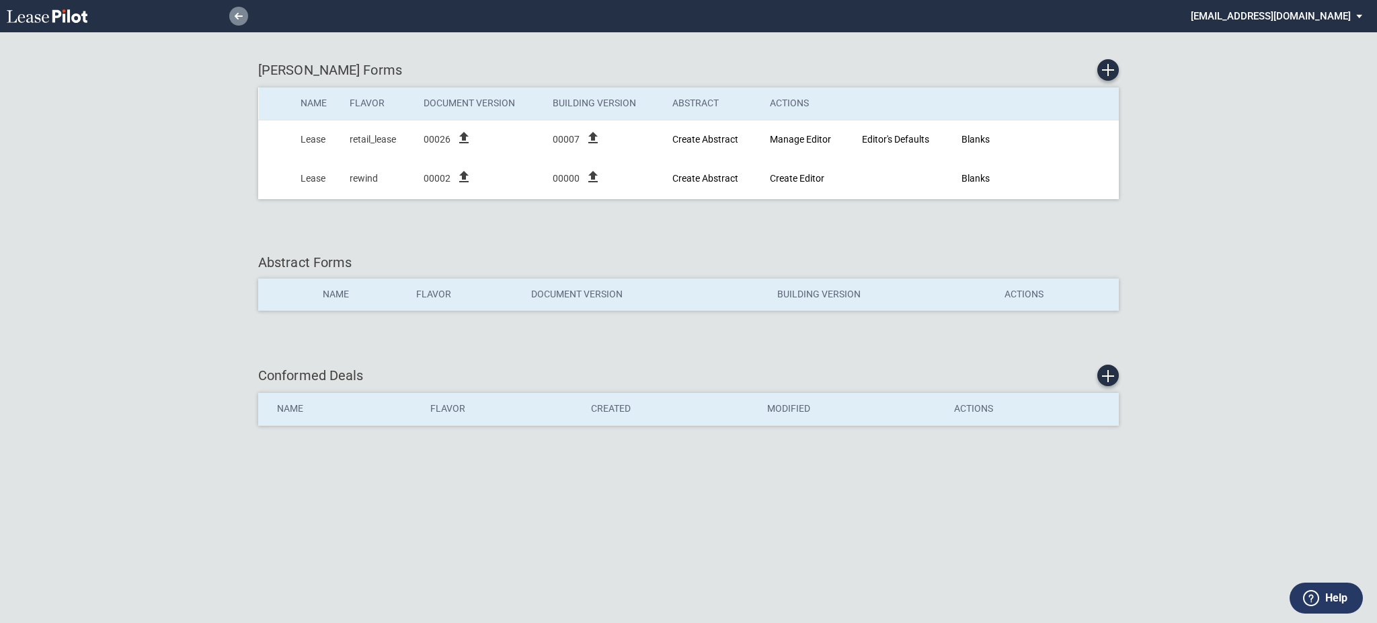
click at [232, 17] on link at bounding box center [238, 16] width 19 height 19
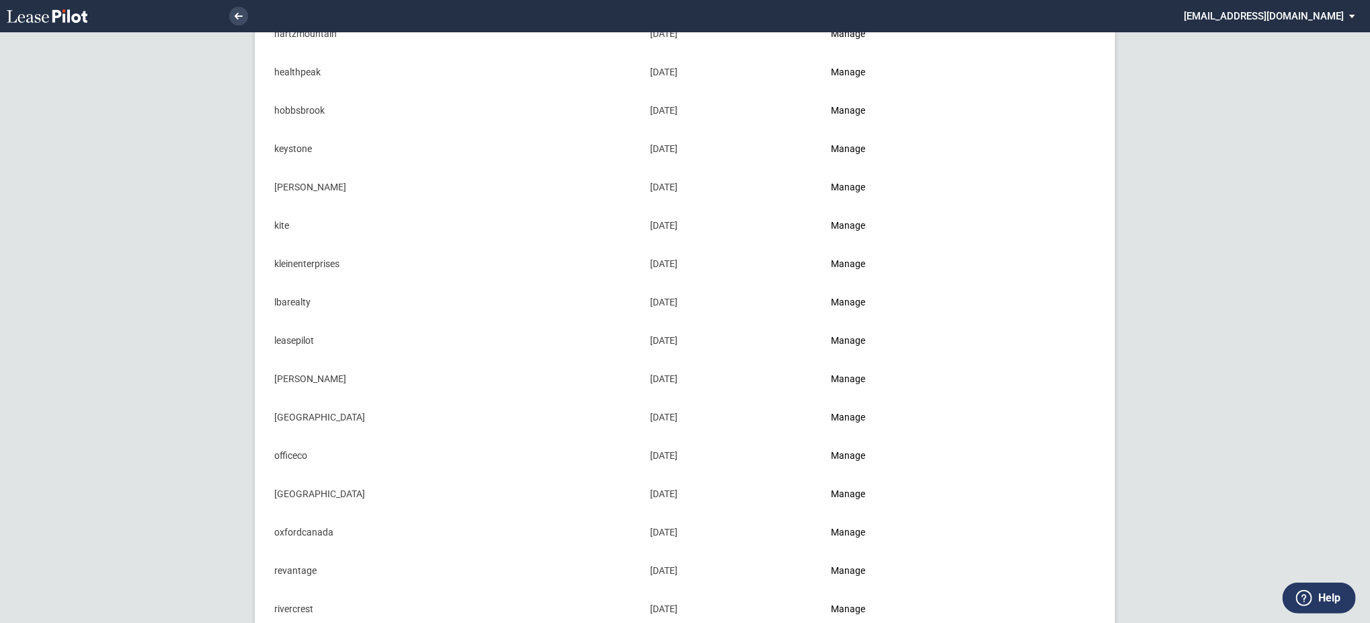
scroll to position [986, 0]
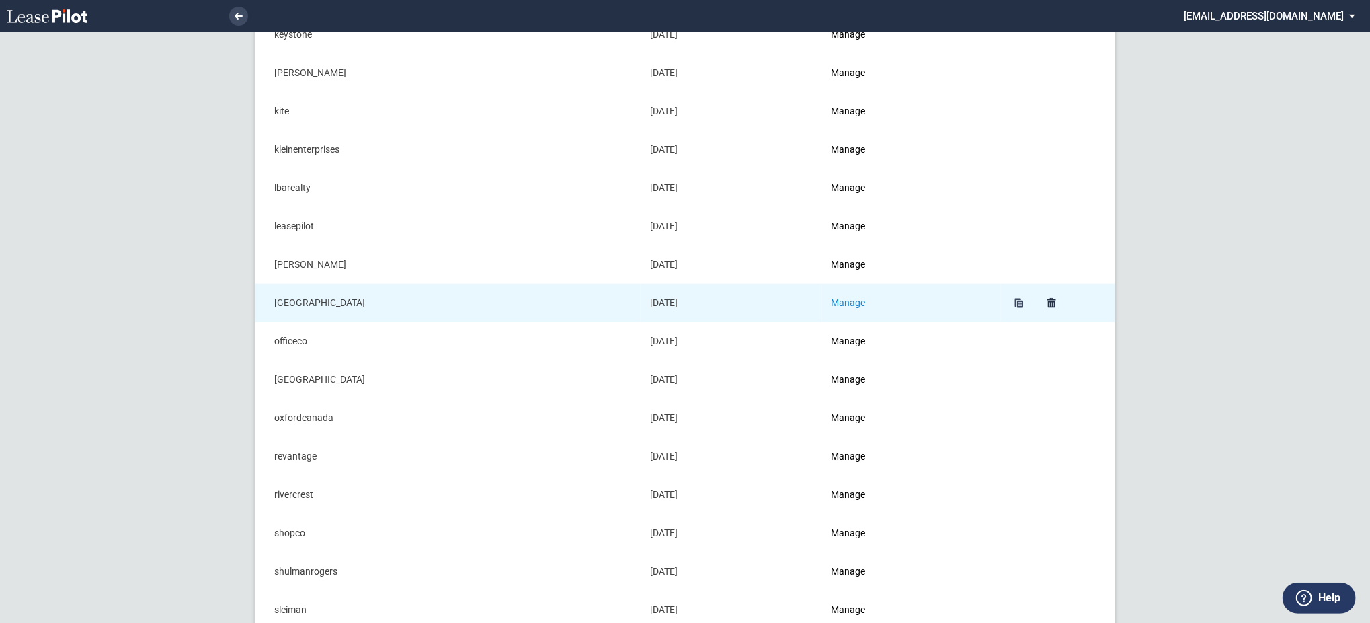
click at [853, 304] on link "Manage" at bounding box center [849, 302] width 34 height 11
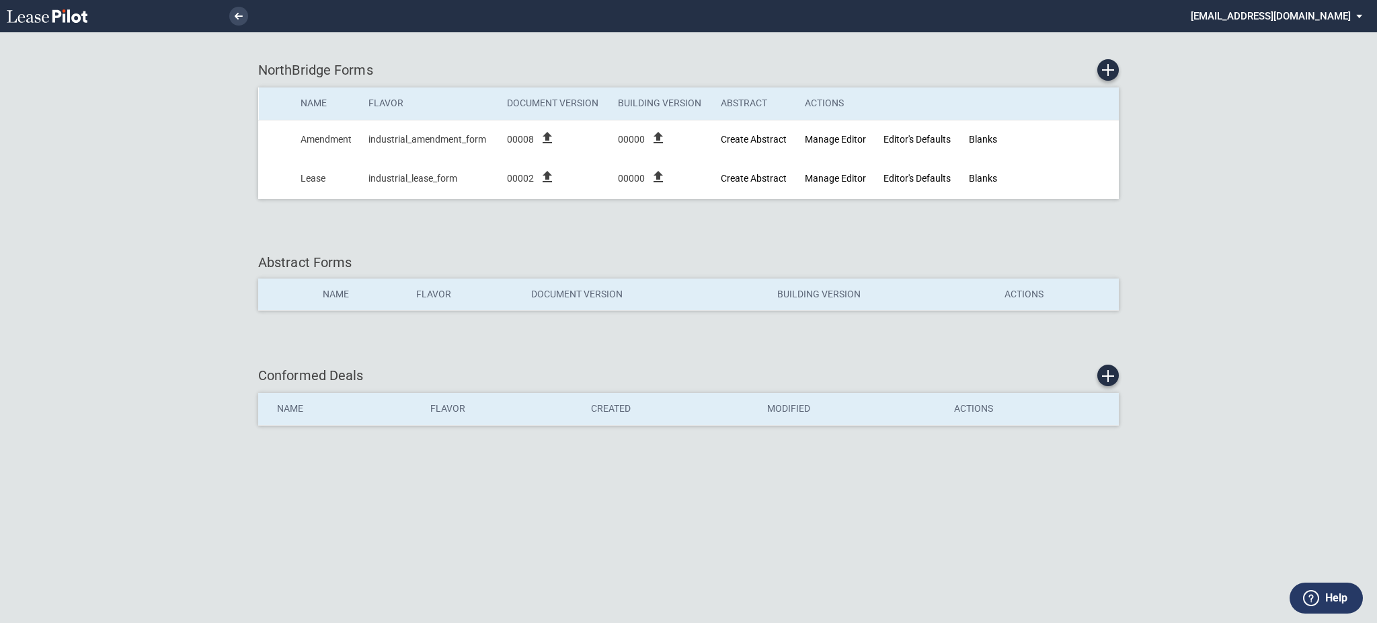
click at [231, 28] on li at bounding box center [193, 16] width 110 height 32
click at [235, 15] on icon at bounding box center [239, 16] width 8 height 7
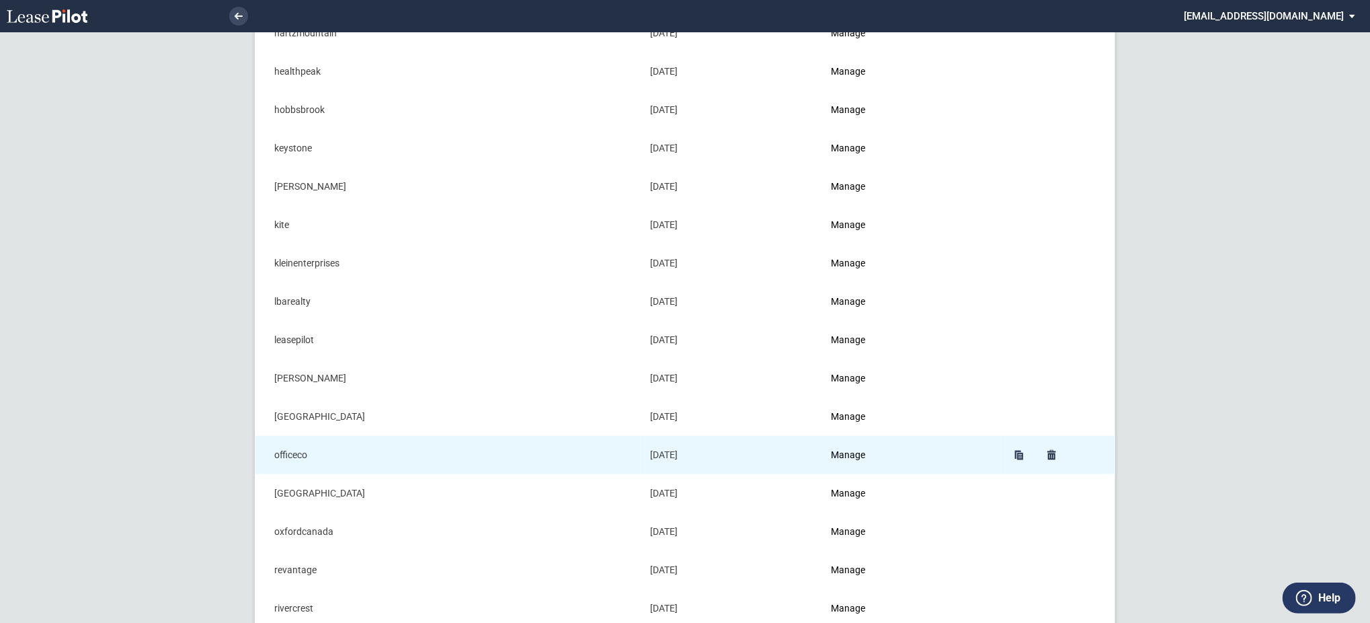
scroll to position [776, 0]
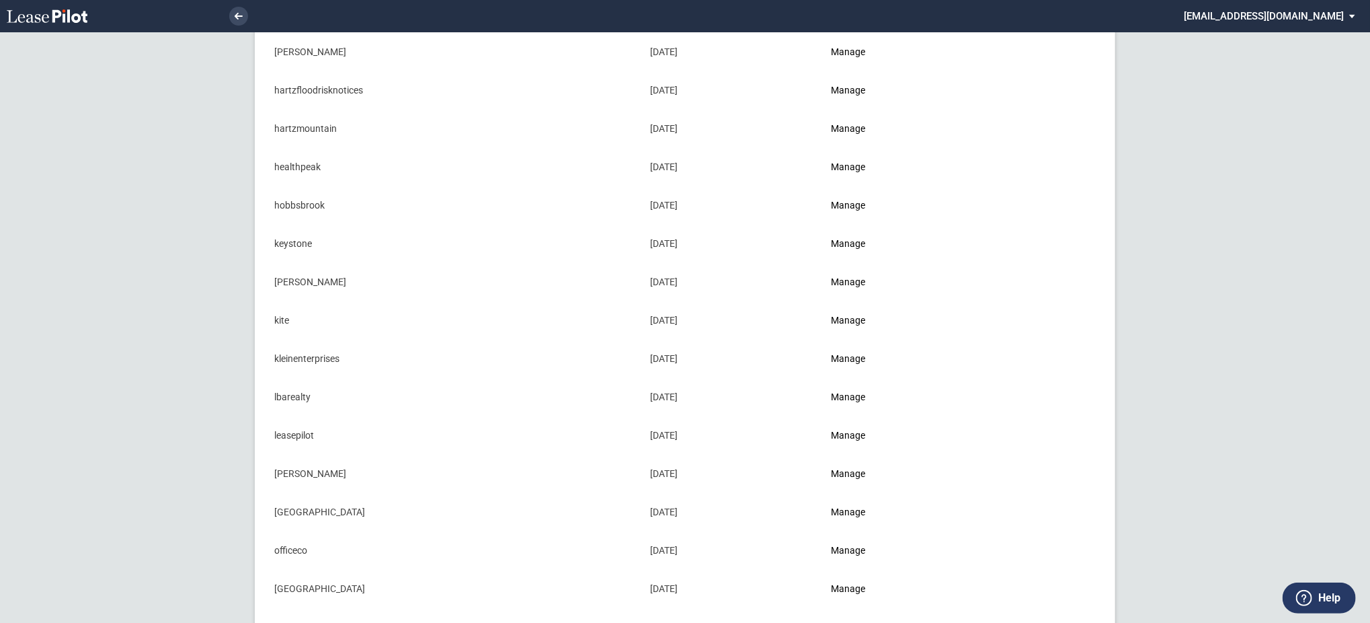
click at [1305, 8] on md-select "admin@leasepilot.co Super Admin Area Admin Area Settings Sign Out" at bounding box center [1275, 15] width 184 height 30
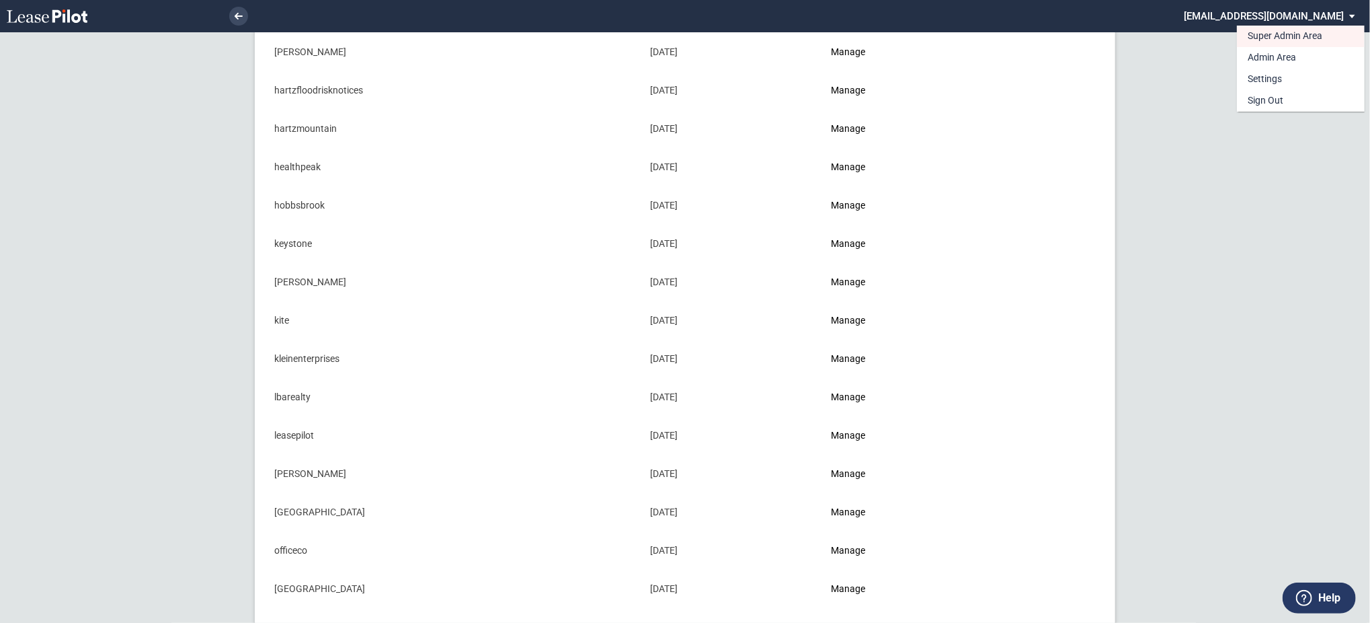
scroll to position [0, 0]
click at [1284, 94] on md-option "Sign Out" at bounding box center [1301, 101] width 128 height 22
